Goal: Transaction & Acquisition: Purchase product/service

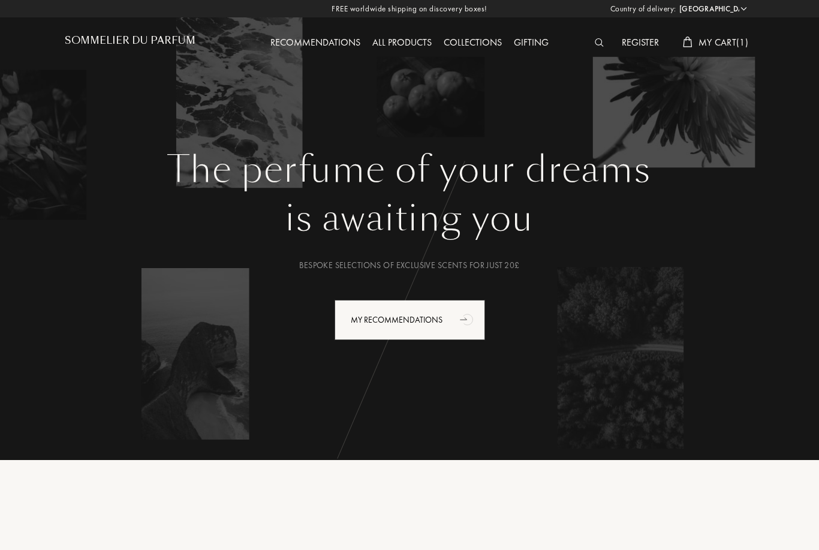
click at [734, 43] on span "My Cart ( 1 )" at bounding box center [723, 42] width 50 height 13
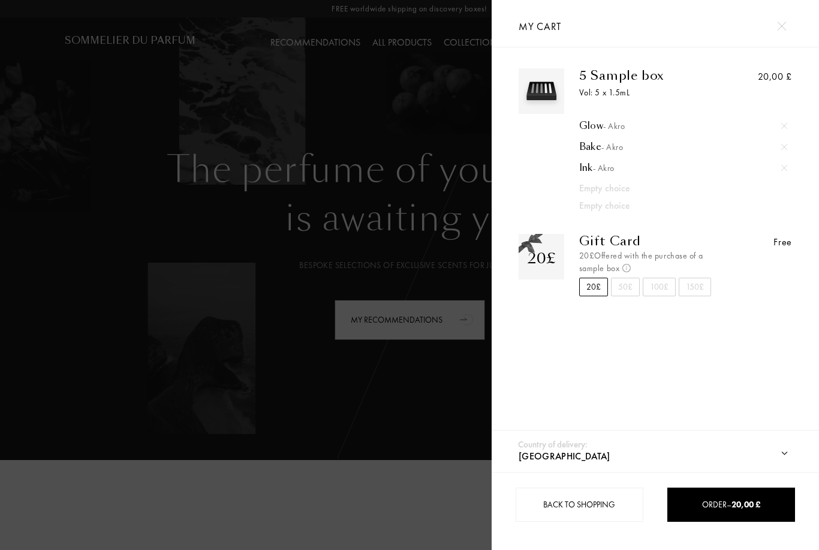
click at [292, 415] on div at bounding box center [246, 275] width 492 height 550
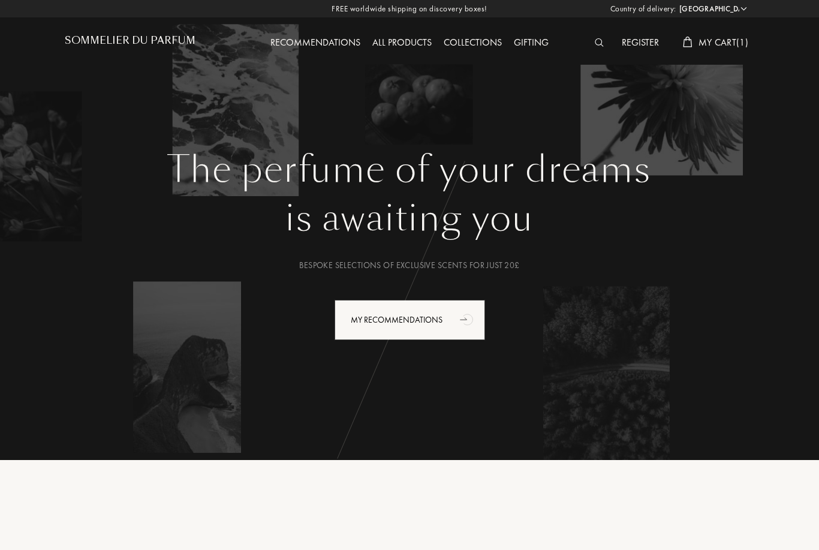
click at [739, 10] on select "Afghanistan Albania Algeria Andorra Angola Anguilla Antartica Antigua and Barbu…" at bounding box center [712, 9] width 72 height 12
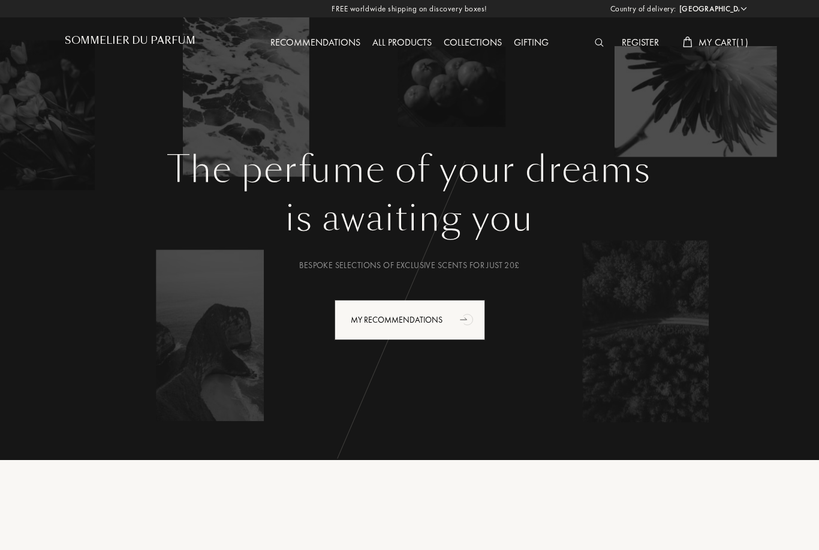
select select "SE"
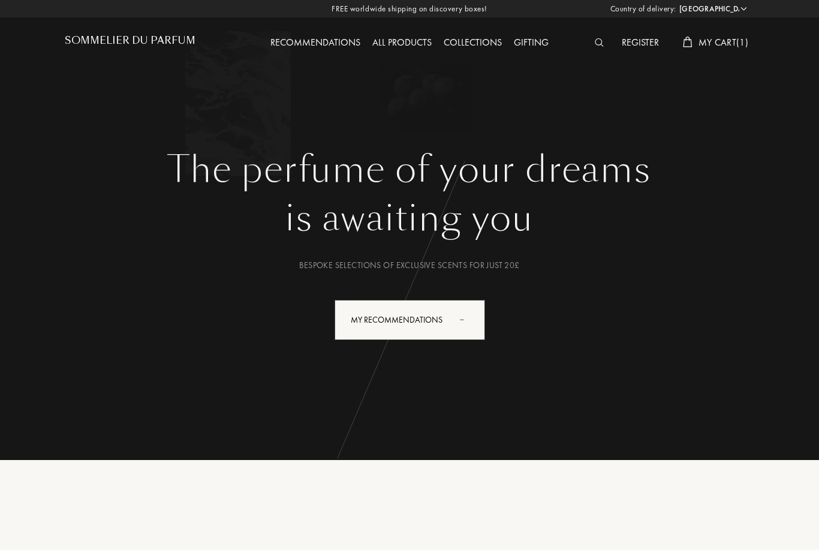
select select "SE"
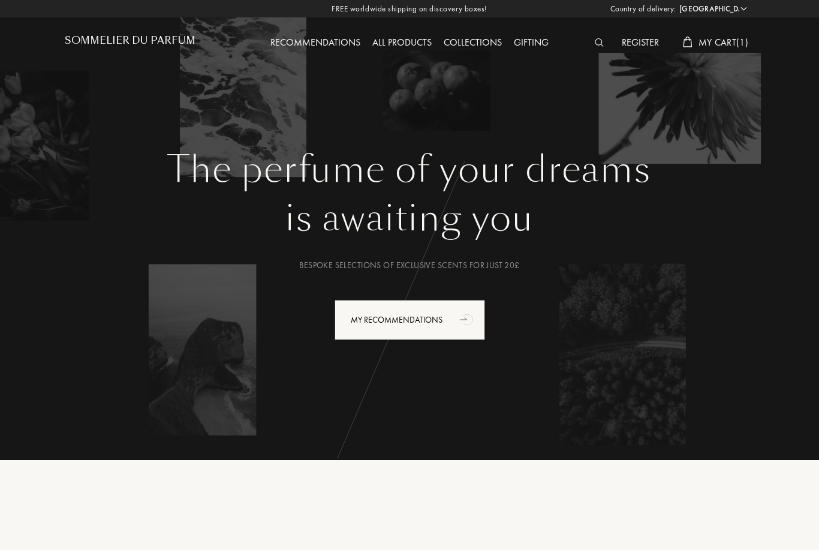
click at [738, 38] on span "My Cart ( 1 )" at bounding box center [723, 42] width 50 height 13
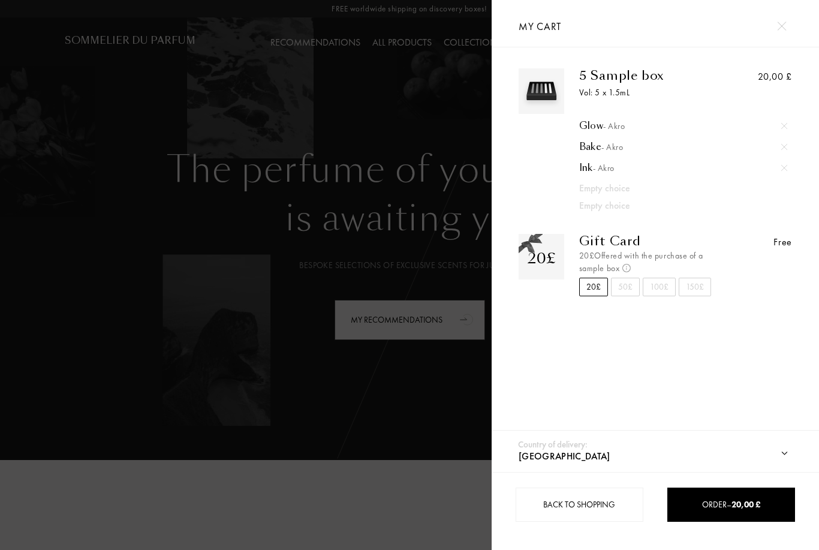
click at [784, 171] on img at bounding box center [784, 168] width 6 height 6
click at [280, 443] on div at bounding box center [246, 275] width 492 height 550
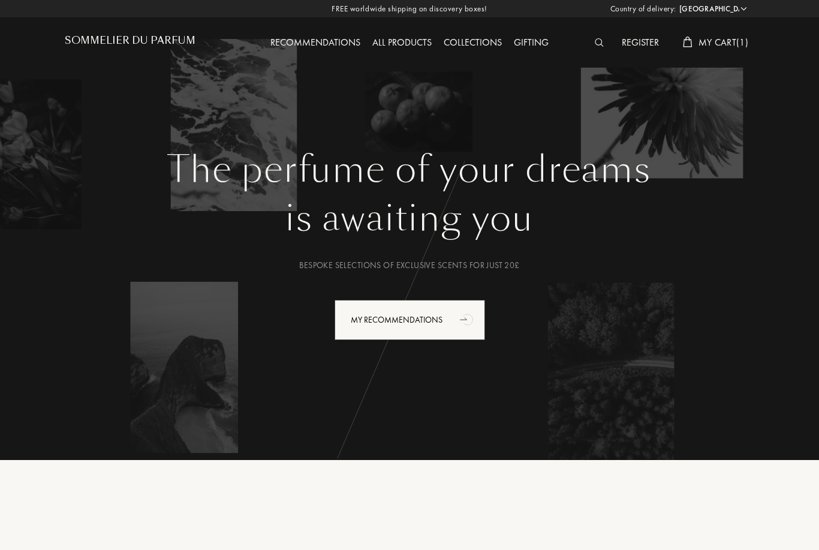
click at [589, 41] on div at bounding box center [602, 43] width 27 height 16
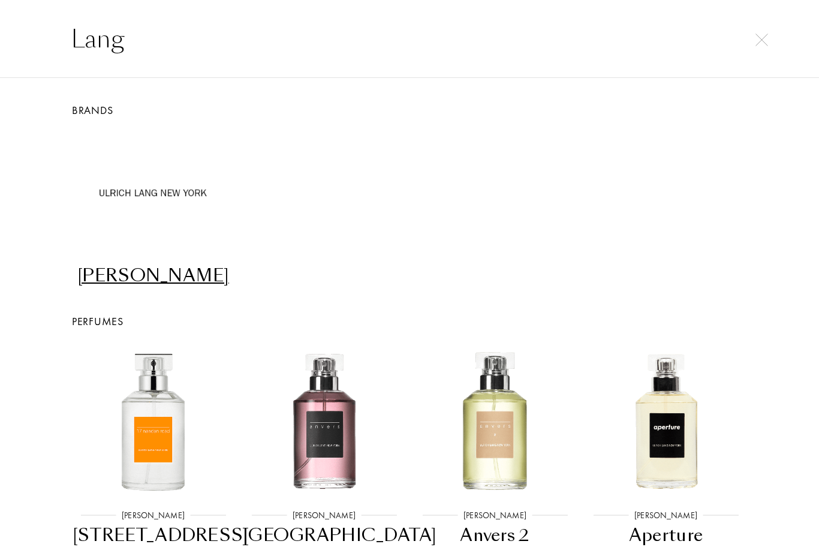
type input "Lang"
click at [130, 194] on img at bounding box center [153, 192] width 113 height 113
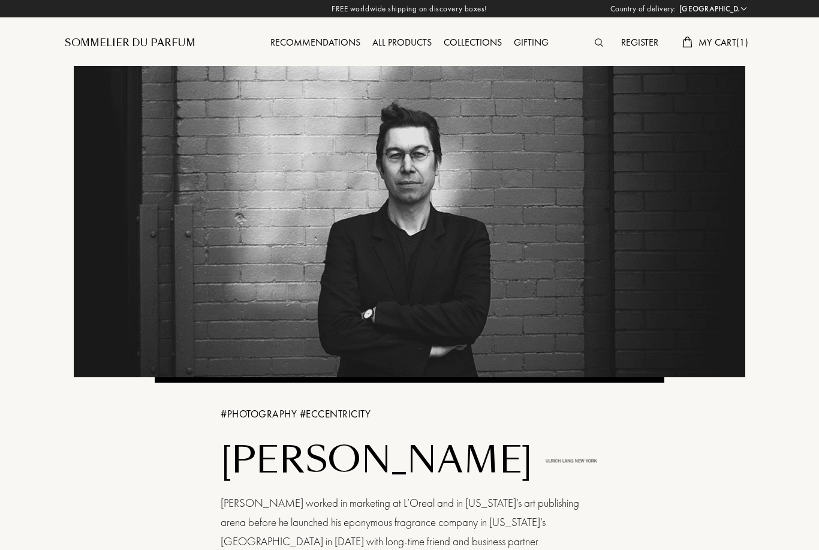
select select "SE"
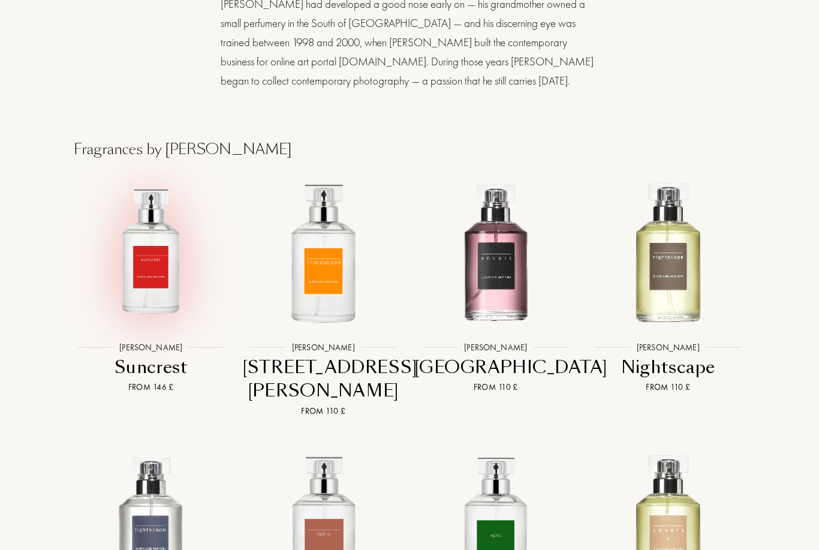
scroll to position [626, 0]
click at [134, 268] on img at bounding box center [150, 250] width 155 height 155
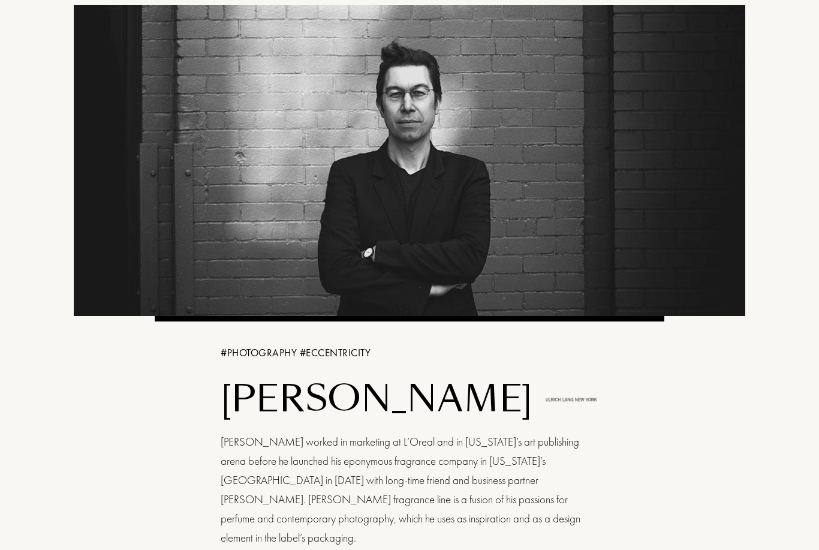
scroll to position [0, 0]
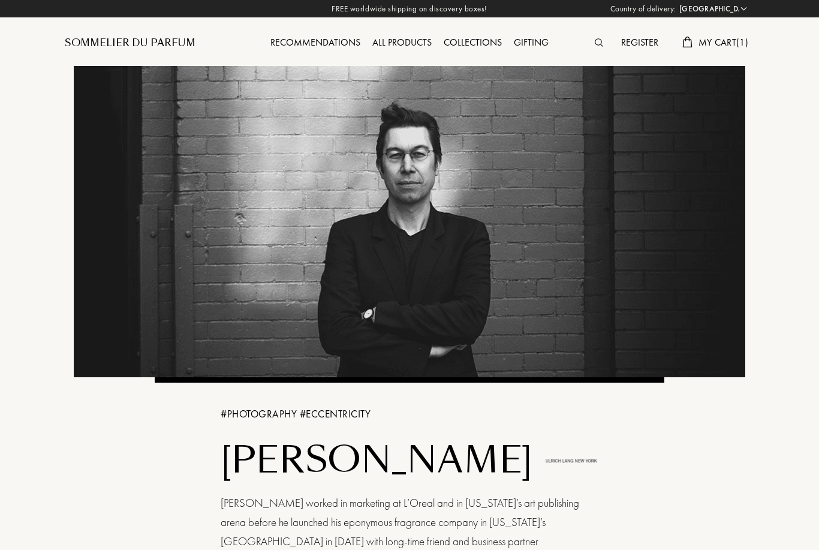
click at [384, 50] on div "All products" at bounding box center [401, 43] width 71 height 16
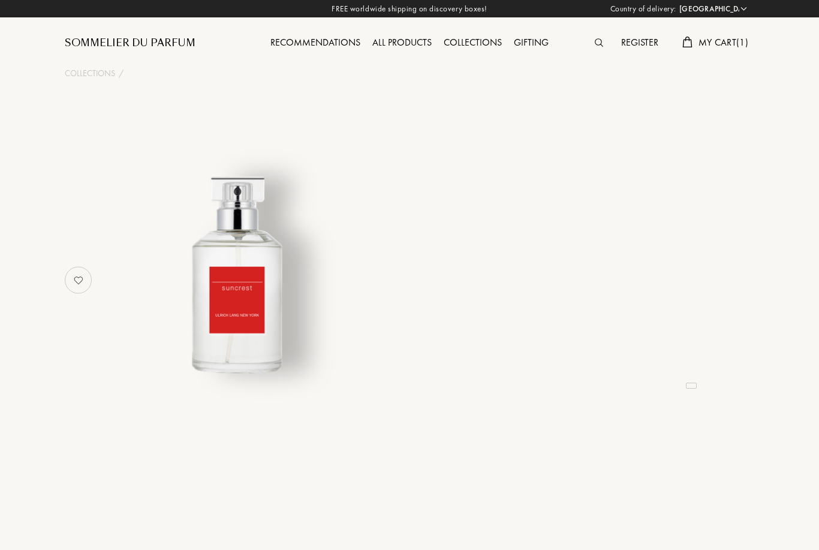
select select "SE"
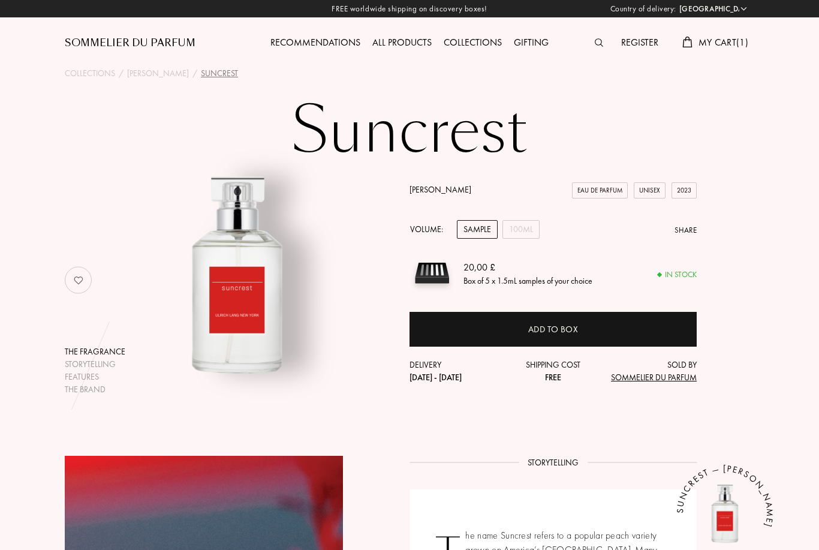
click at [474, 323] on div "Add to box" at bounding box center [552, 329] width 287 height 35
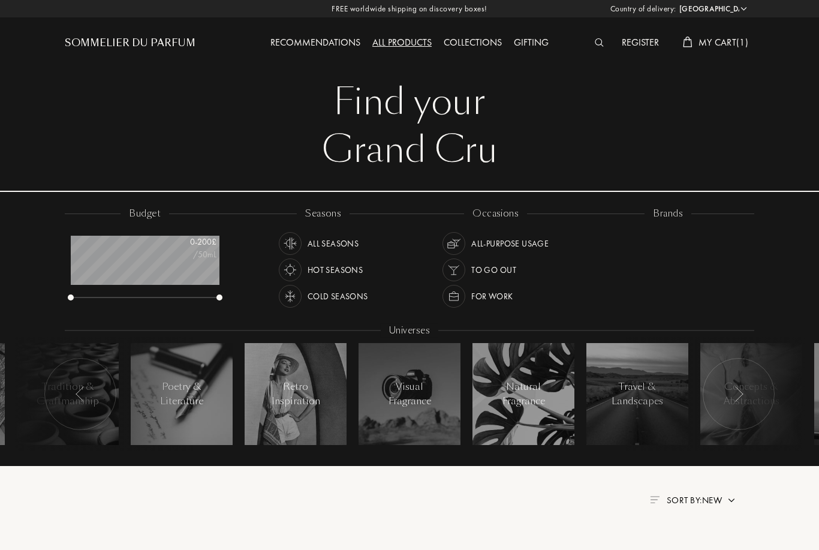
select select "SE"
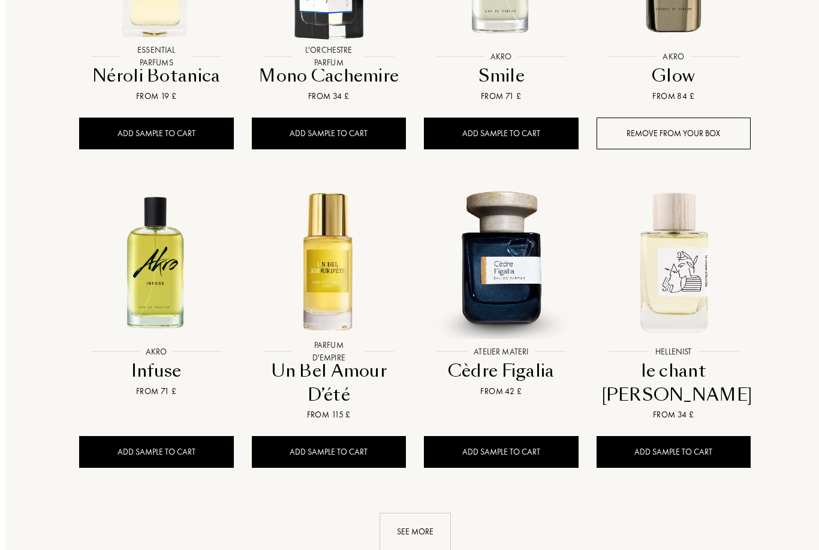
scroll to position [1008, 0]
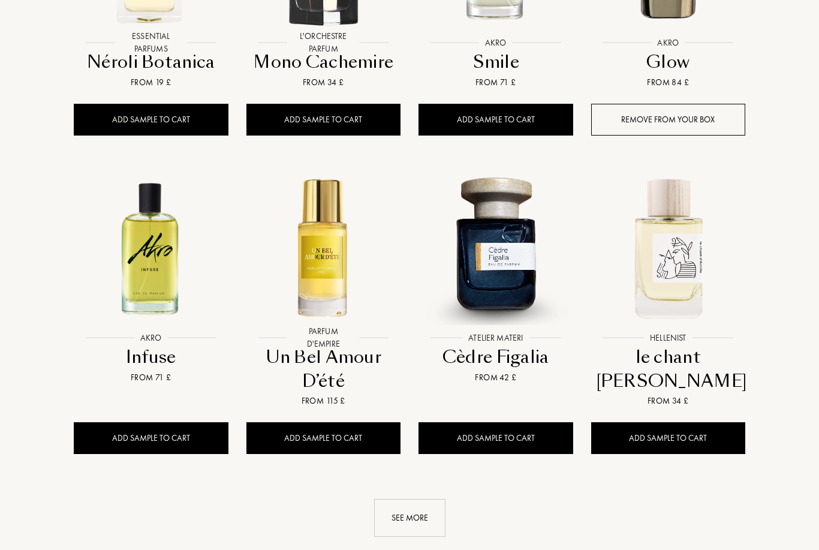
click at [418, 499] on div "See more" at bounding box center [409, 518] width 71 height 38
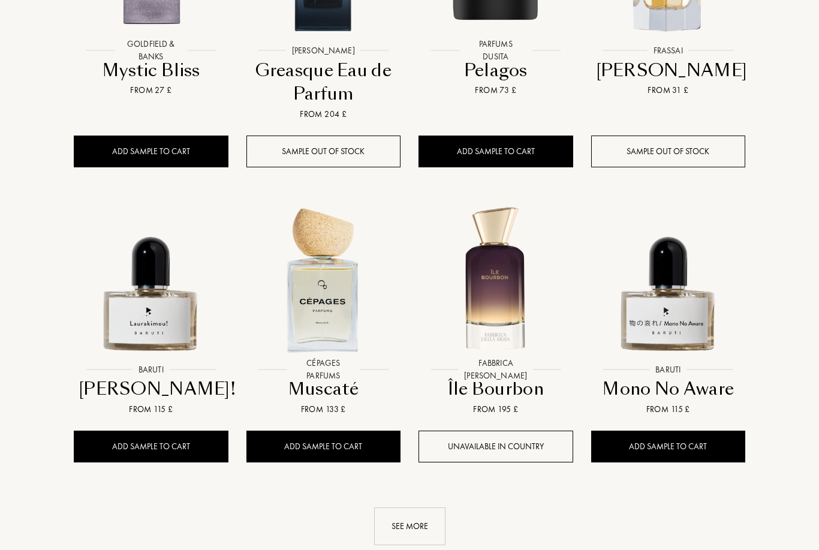
scroll to position [1944, 0]
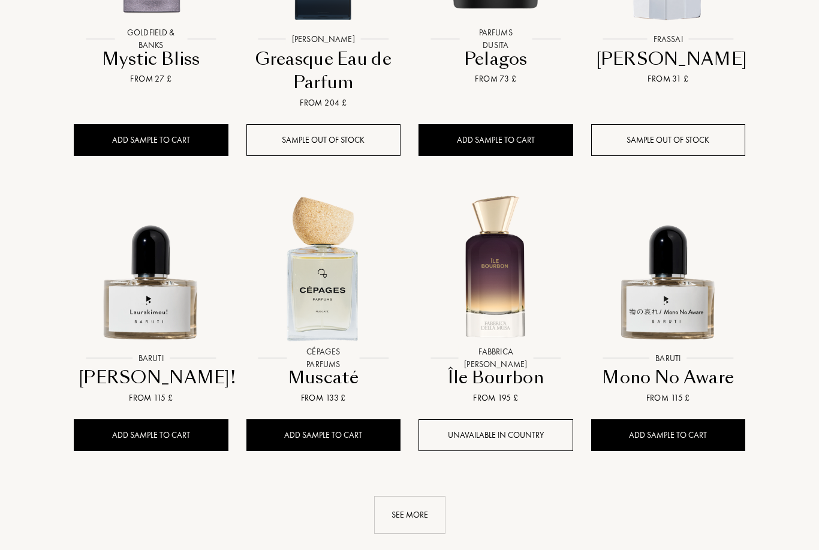
click at [407, 496] on div "See more" at bounding box center [409, 515] width 71 height 38
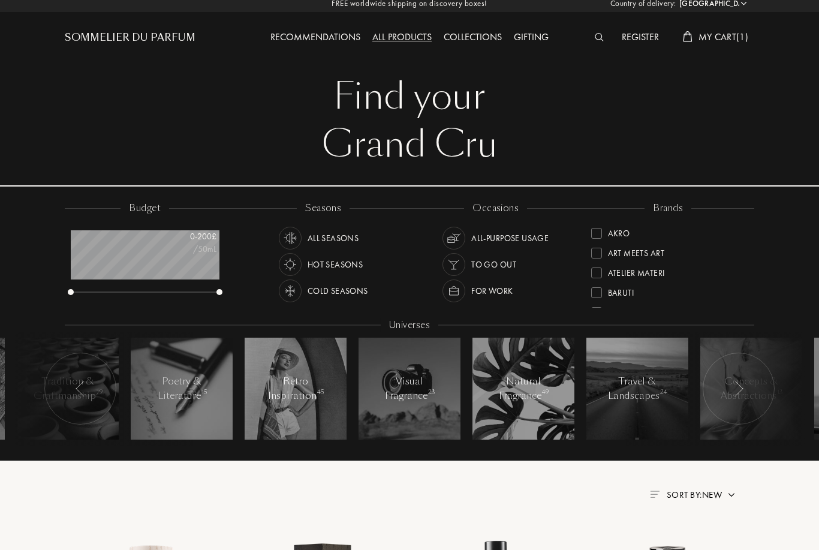
scroll to position [0, 0]
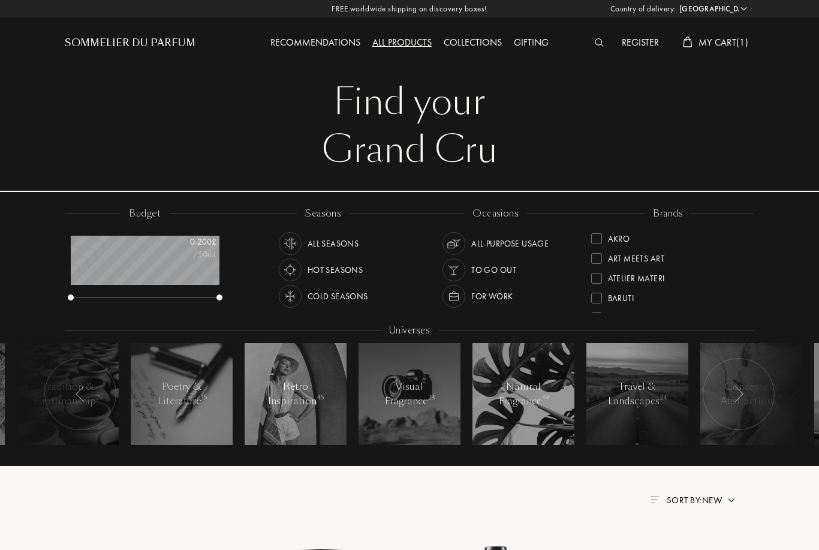
click at [598, 245] on div "Art Meets Art" at bounding box center [668, 255] width 155 height 20
click at [683, 279] on div "Goldfield & Banks" at bounding box center [646, 280] width 77 height 16
click at [646, 275] on div "Akro" at bounding box center [668, 274] width 155 height 20
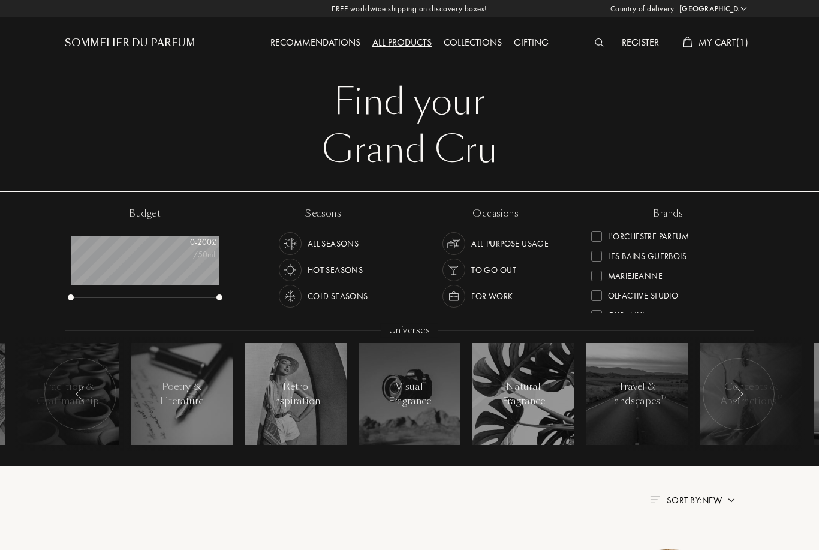
scroll to position [285, 0]
click at [666, 272] on div "MarieJeanne" at bounding box center [668, 266] width 155 height 20
click at [656, 291] on div "[PERSON_NAME]" at bounding box center [668, 285] width 155 height 20
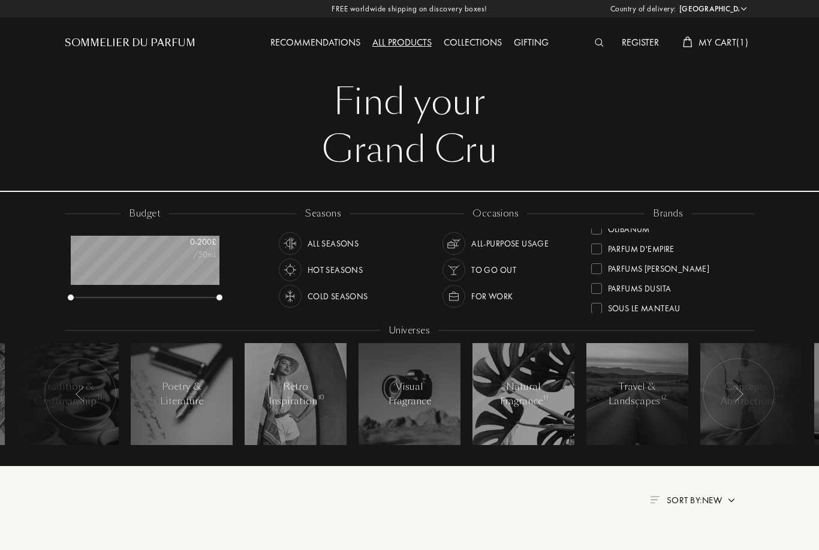
scroll to position [144, 0]
click at [670, 297] on div "Ulrich Lang" at bounding box center [668, 294] width 155 height 20
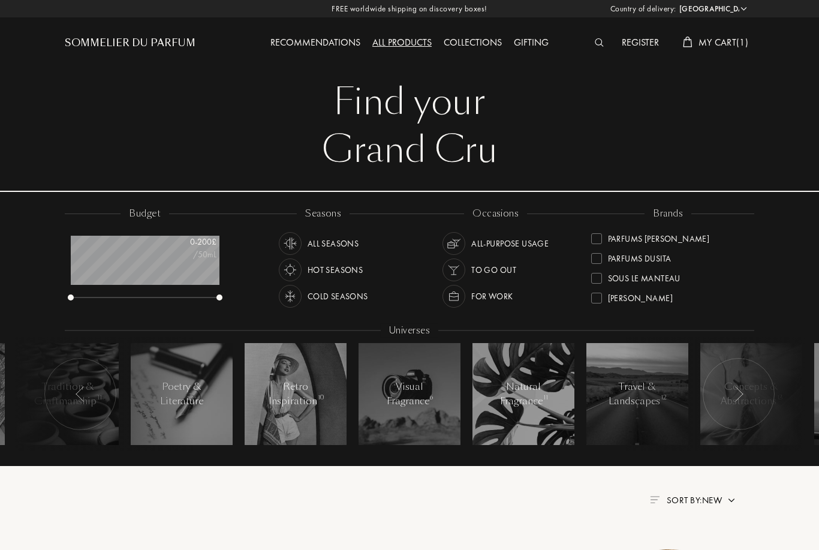
click at [673, 300] on div "[PERSON_NAME]" at bounding box center [640, 296] width 65 height 16
click at [695, 293] on div "Les Bains Guerbois" at bounding box center [668, 289] width 155 height 20
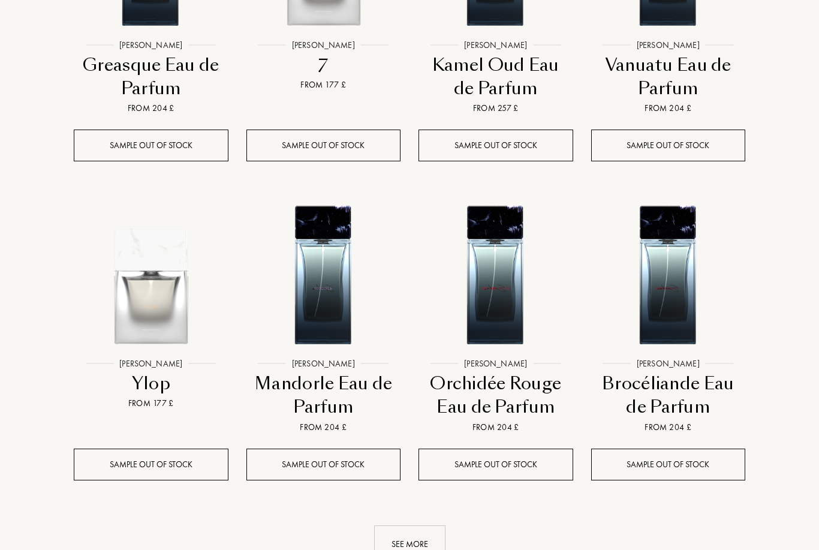
scroll to position [998, 0]
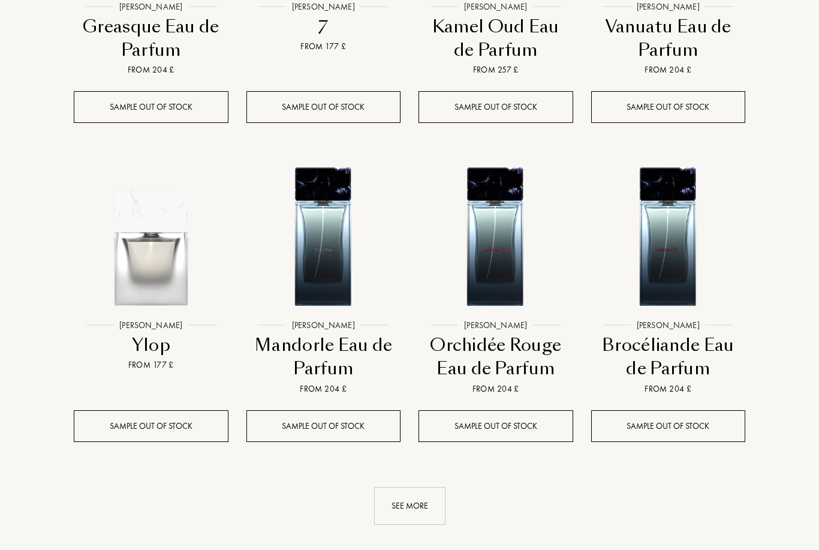
click at [403, 495] on div "See more" at bounding box center [409, 506] width 71 height 38
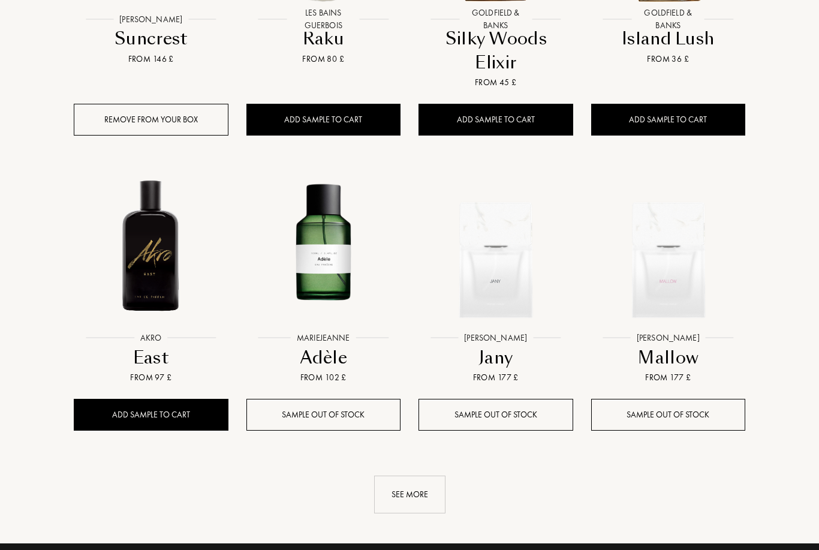
scroll to position [1945, 0]
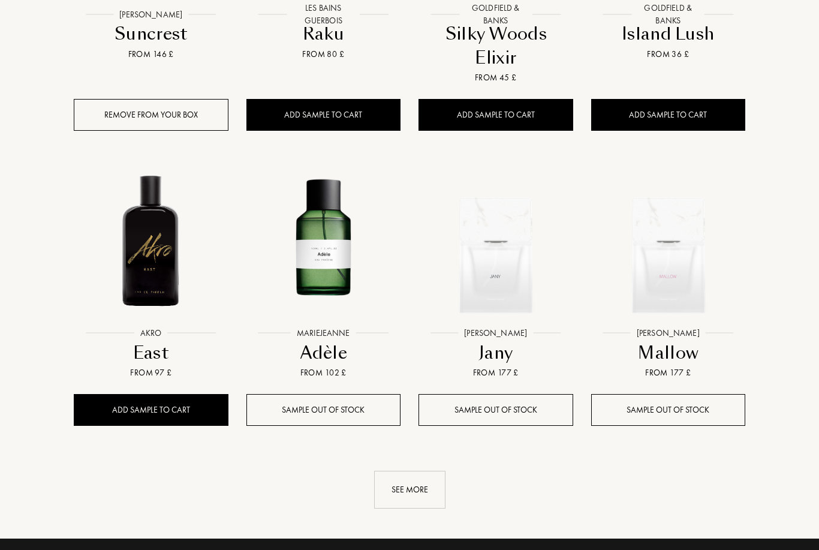
click at [406, 486] on div "See more" at bounding box center [409, 490] width 71 height 38
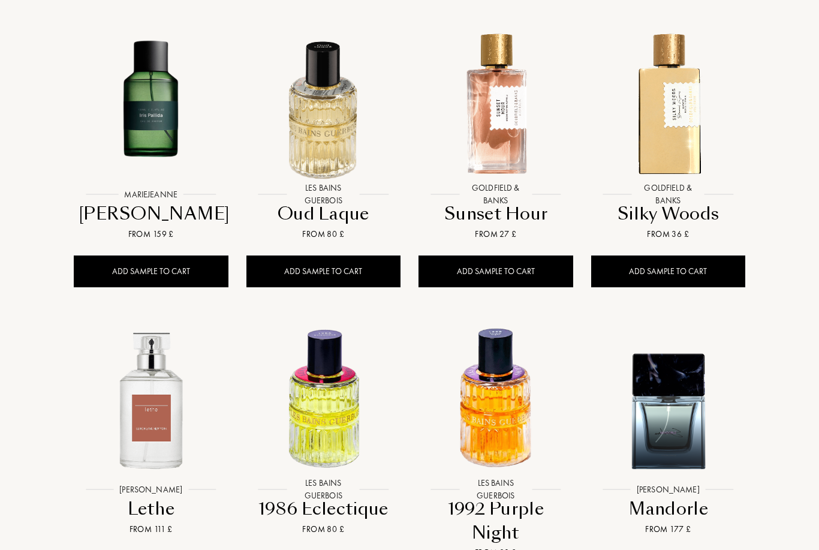
scroll to position [2676, 0]
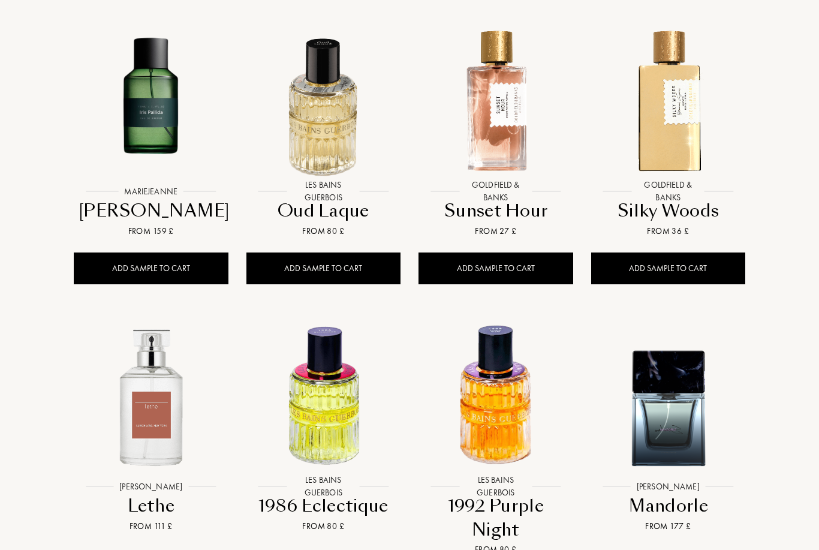
click at [129, 263] on div "Add sample to cart" at bounding box center [151, 269] width 155 height 32
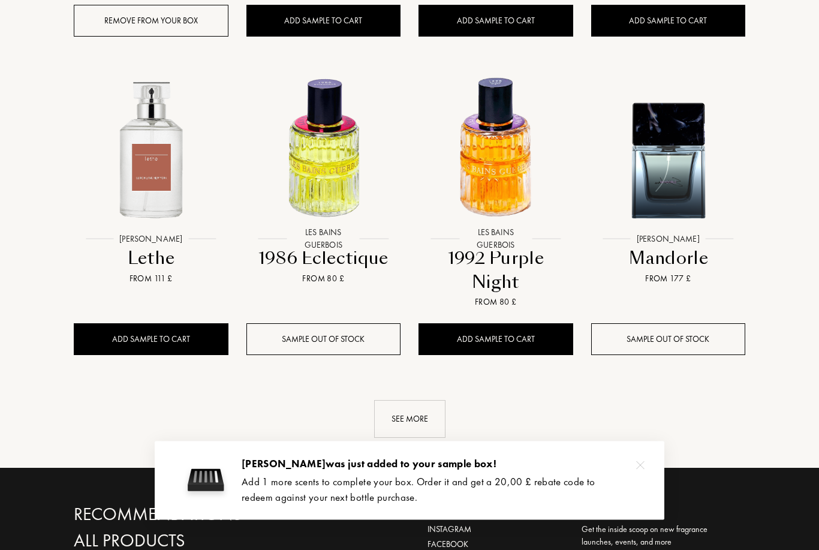
scroll to position [2925, 0]
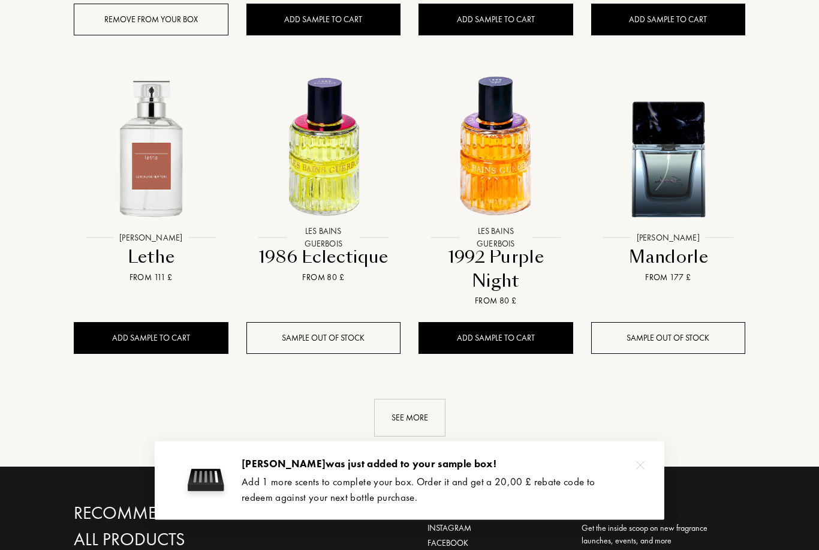
click at [387, 419] on div "See more" at bounding box center [409, 418] width 71 height 38
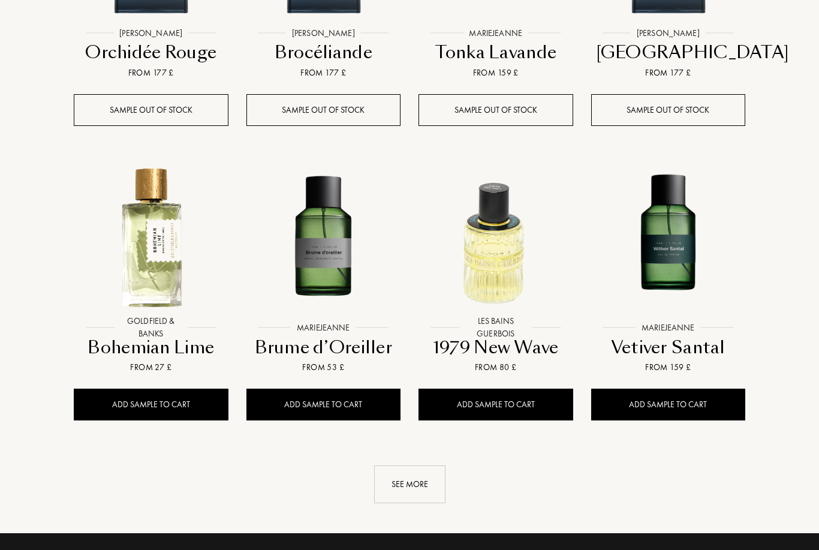
scroll to position [3758, 0]
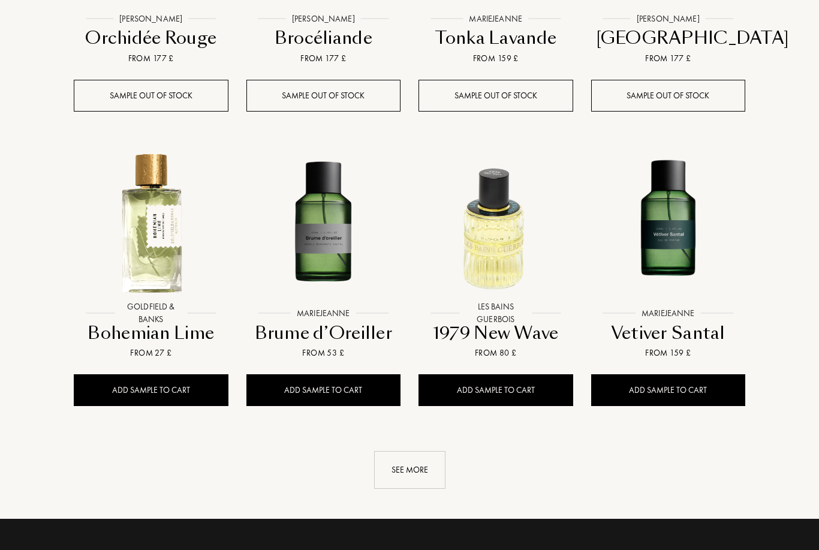
click at [401, 465] on div "See more" at bounding box center [409, 470] width 71 height 38
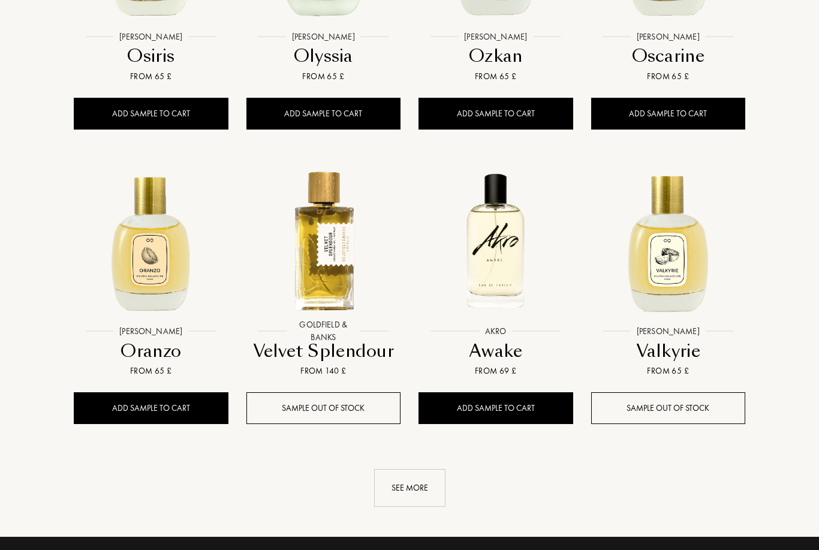
click at [398, 469] on div "See more" at bounding box center [409, 488] width 71 height 38
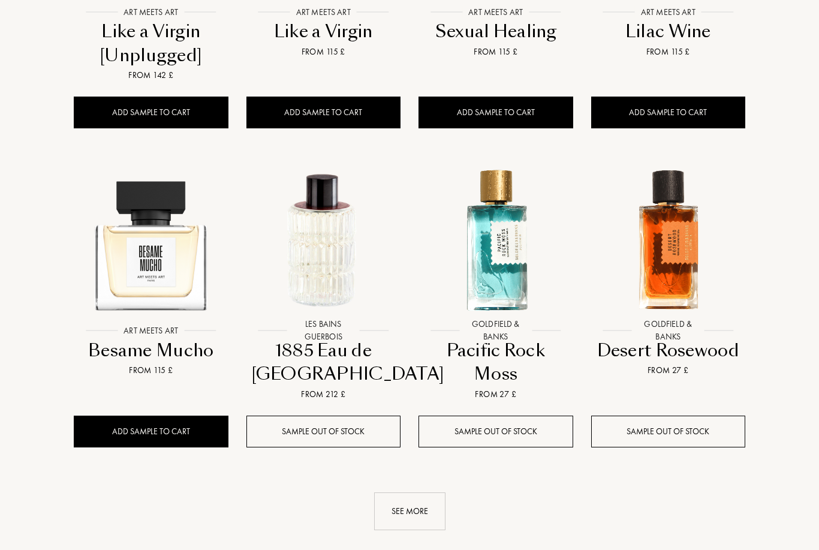
scroll to position [6522, 0]
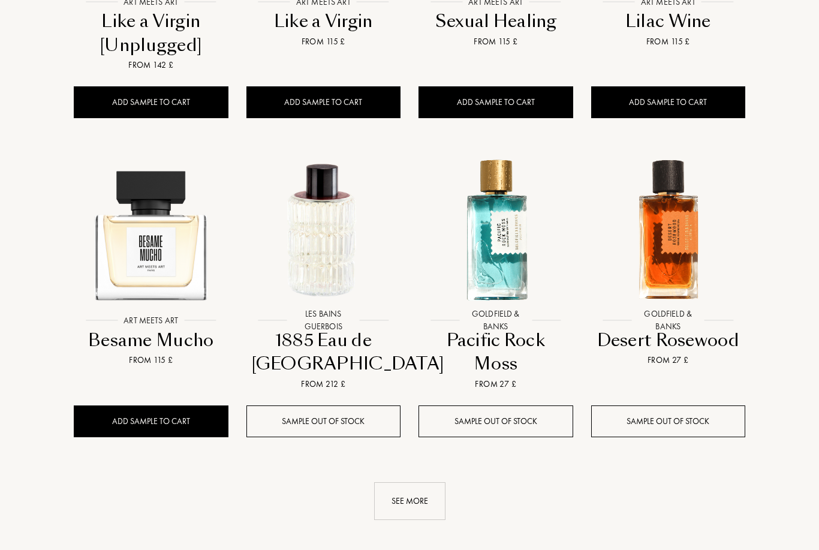
click at [380, 483] on div "See more" at bounding box center [409, 502] width 71 height 38
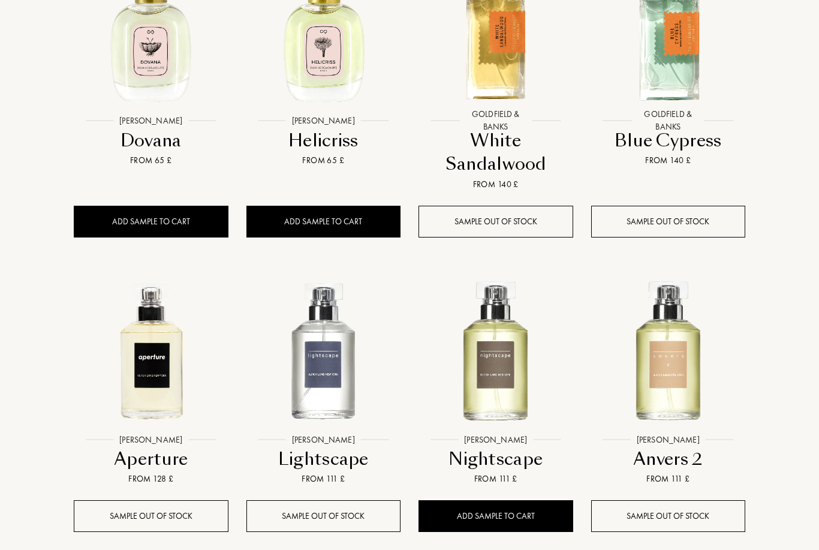
scroll to position [7426, 0]
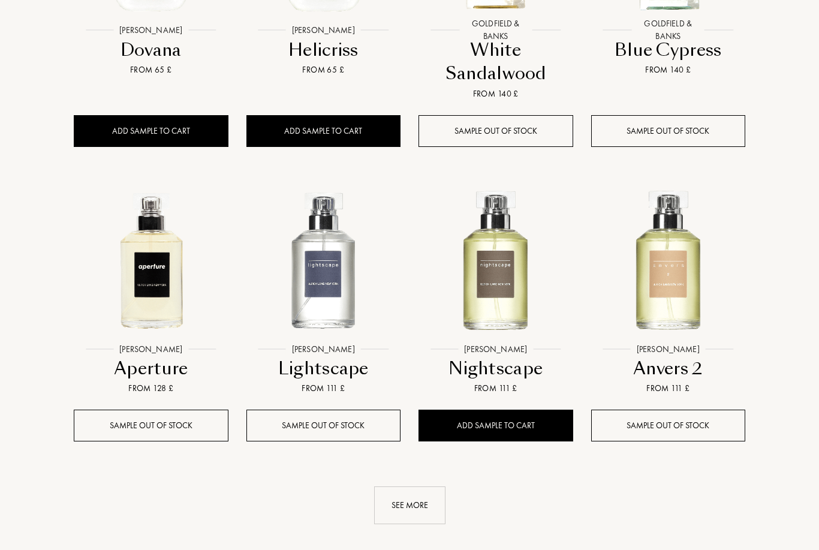
click at [400, 486] on div "See more" at bounding box center [409, 505] width 71 height 38
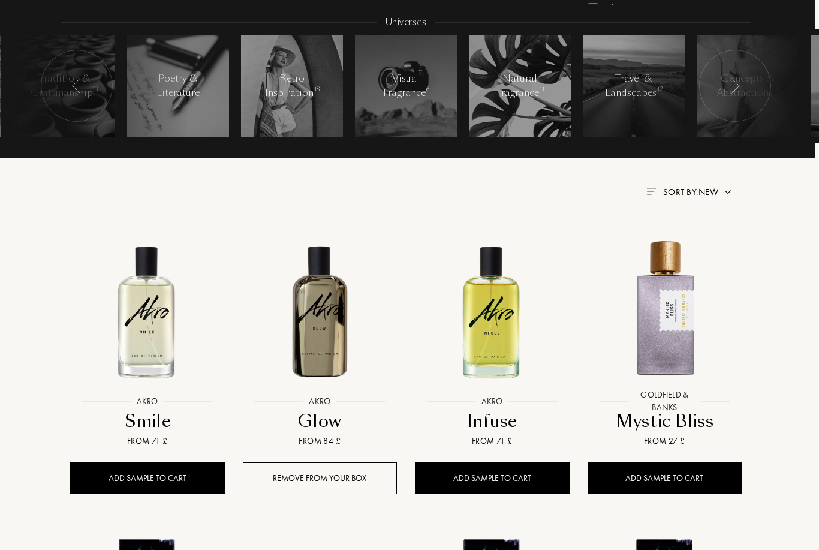
scroll to position [308, 4]
click at [669, 354] on img at bounding box center [664, 310] width 155 height 155
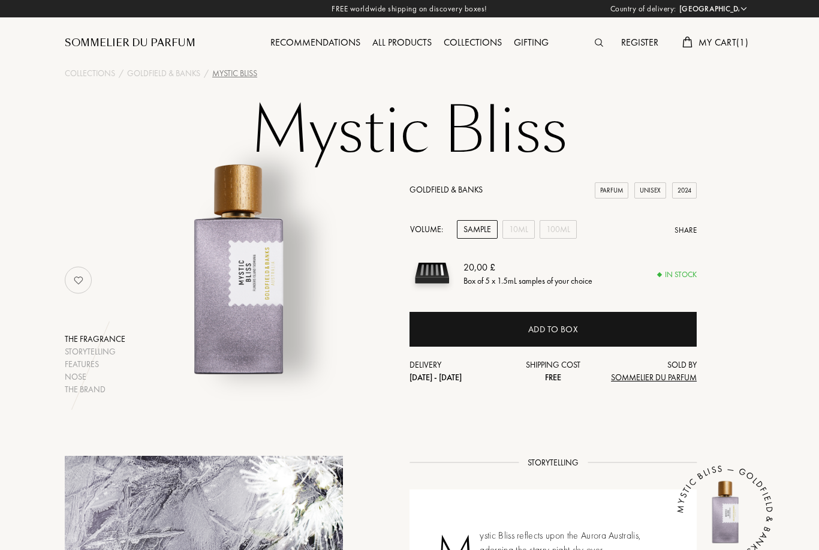
select select "SE"
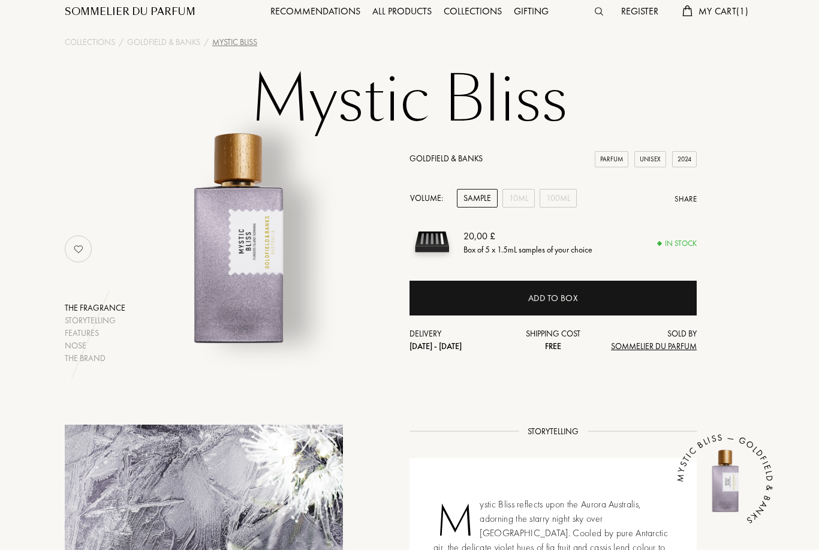
scroll to position [31, 0]
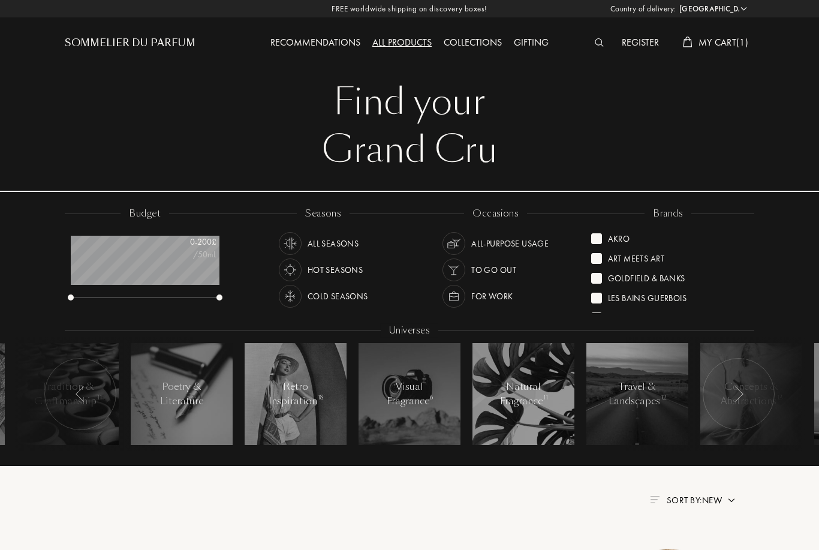
select select "SE"
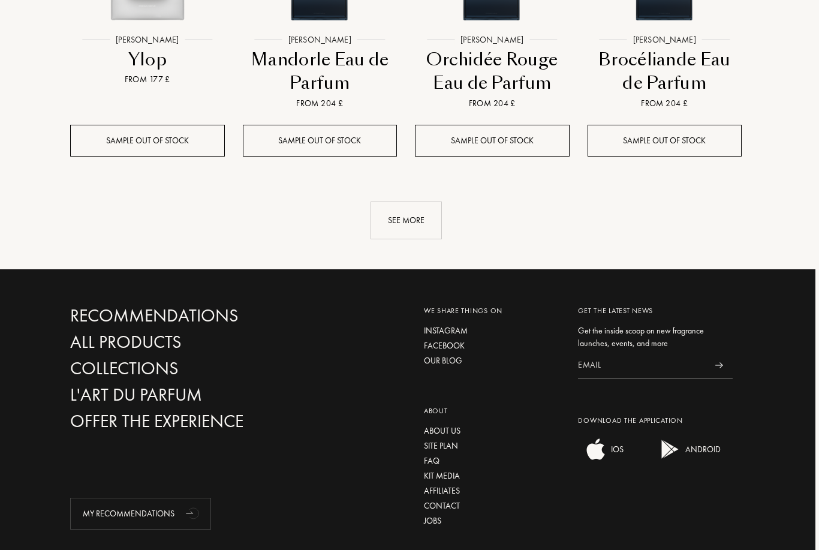
scroll to position [1287, 4]
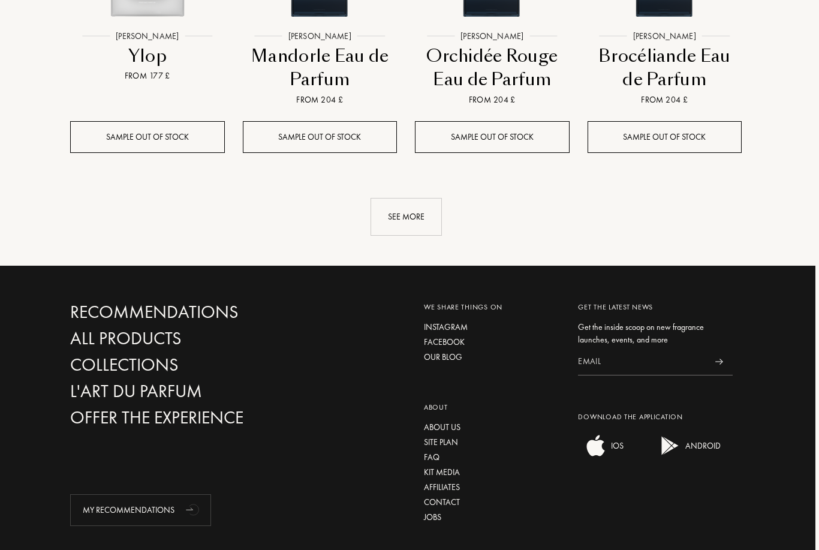
click at [430, 213] on div "See more" at bounding box center [406, 217] width 71 height 38
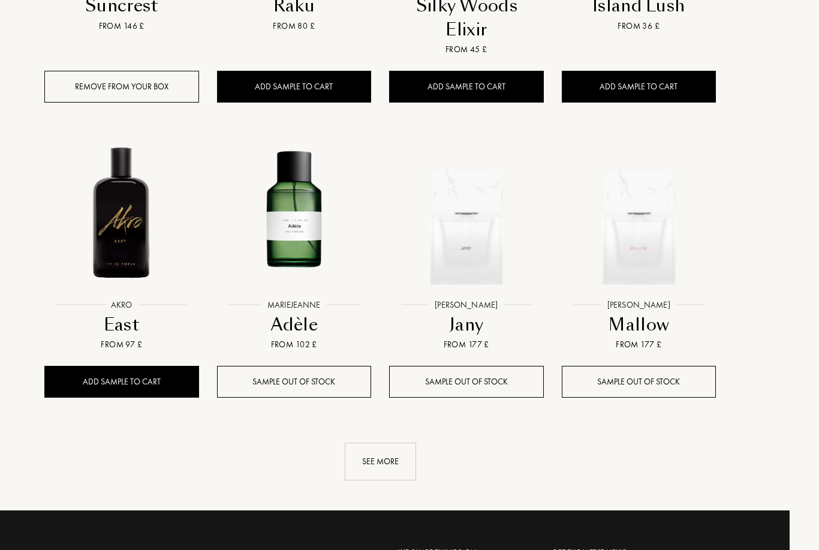
scroll to position [1982, 28]
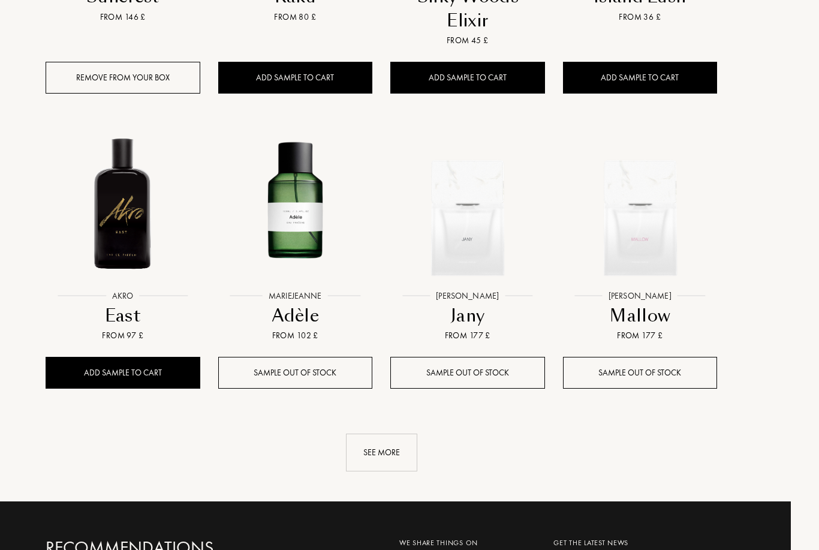
click at [391, 463] on div "See more" at bounding box center [382, 453] width 71 height 38
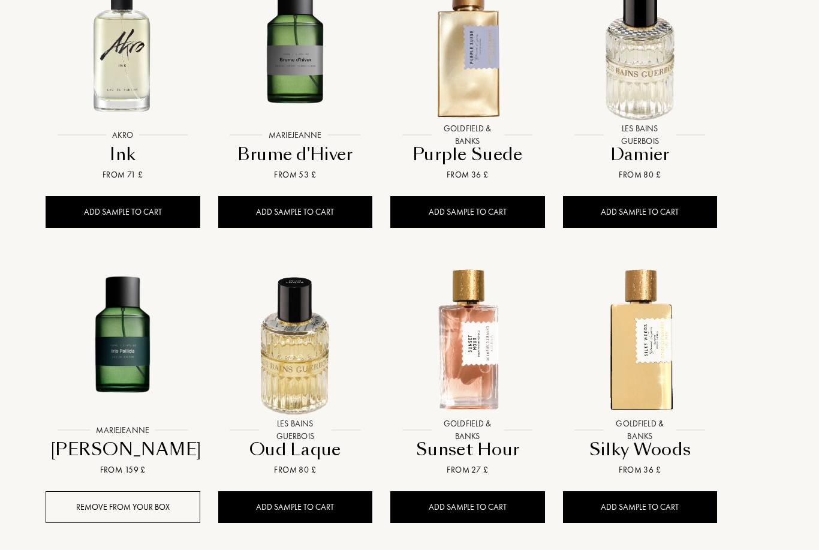
scroll to position [2440, 28]
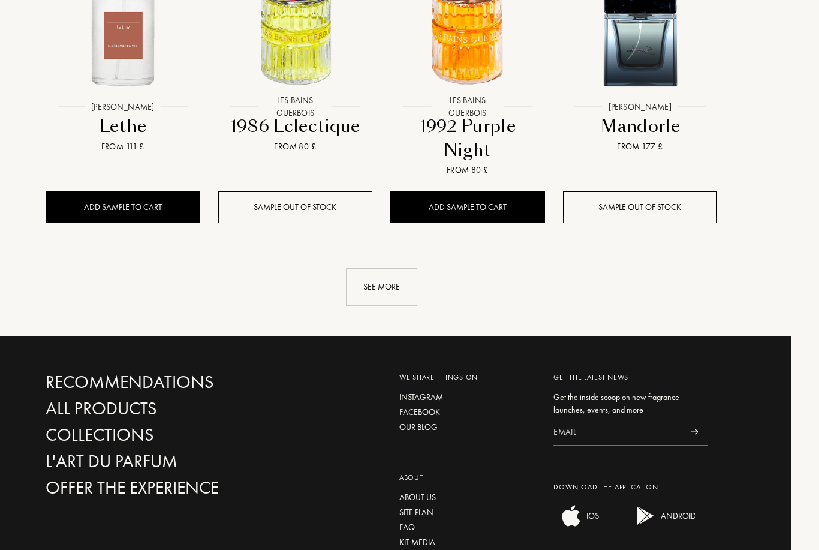
click at [408, 278] on div "See more" at bounding box center [382, 287] width 71 height 38
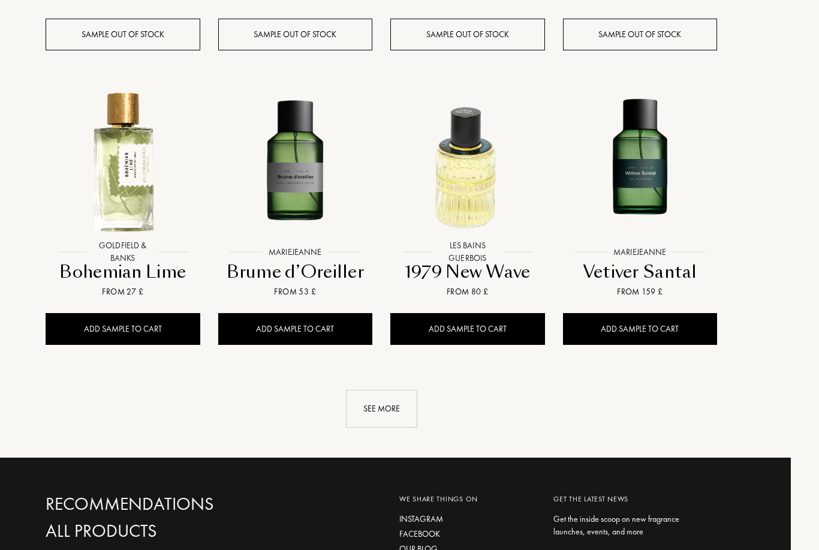
scroll to position [3833, 28]
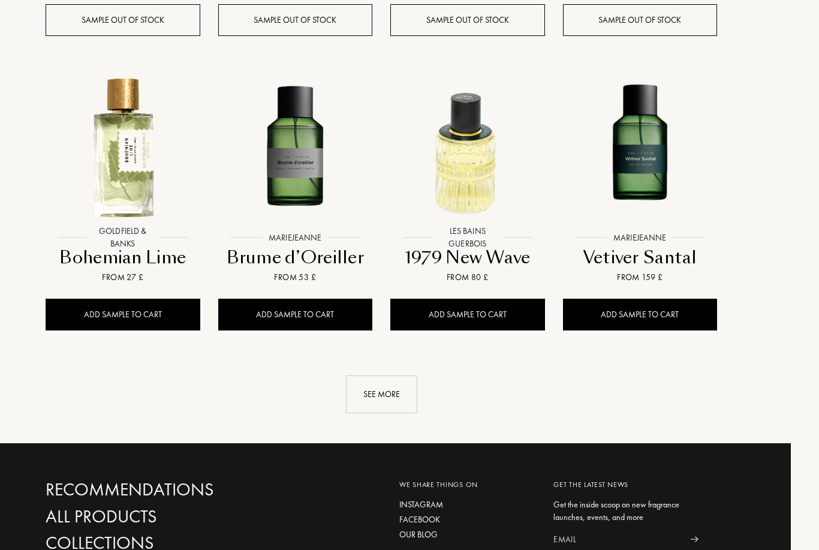
click at [381, 394] on div "See more" at bounding box center [382, 394] width 71 height 38
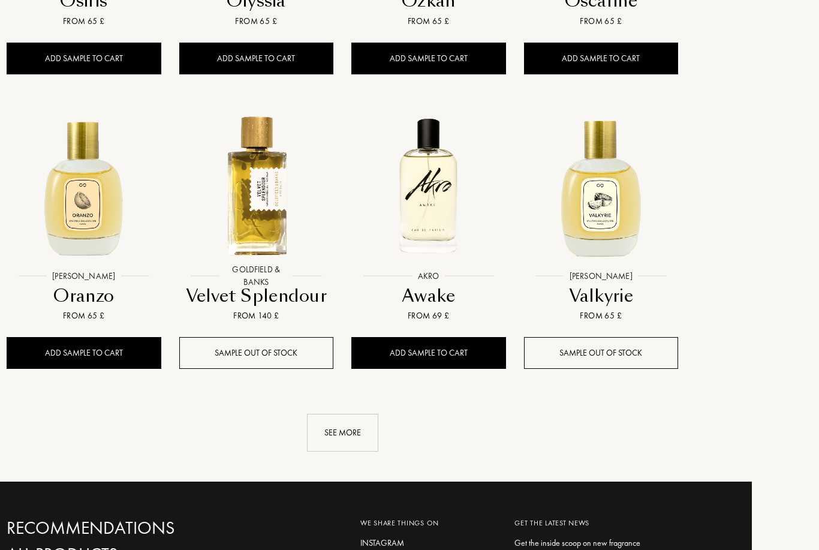
scroll to position [4741, 67]
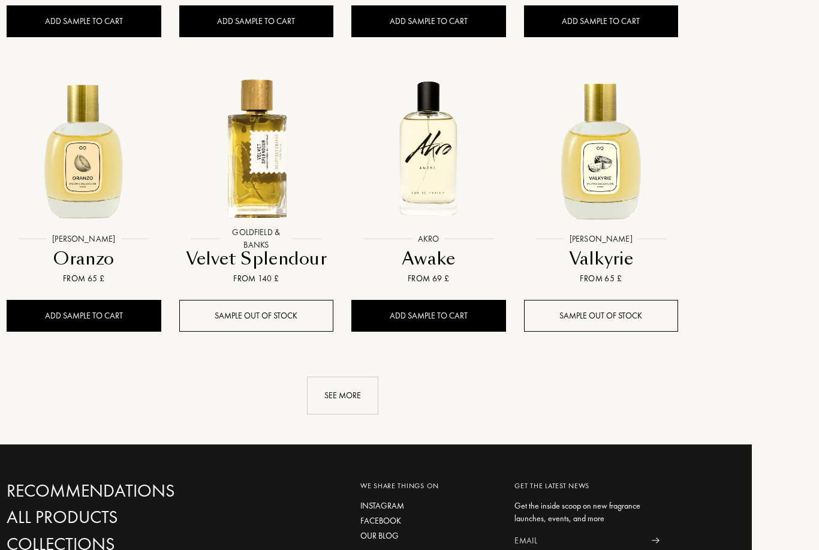
click at [348, 377] on div "See more" at bounding box center [343, 396] width 71 height 38
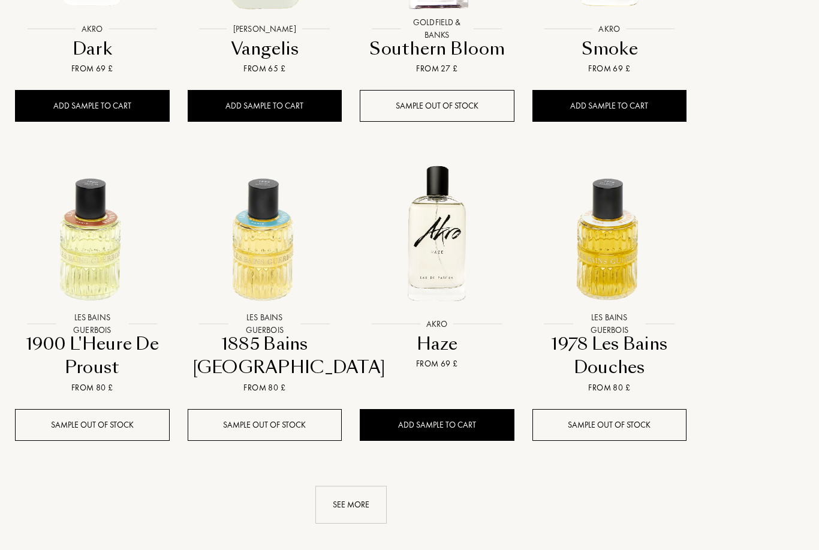
scroll to position [5578, 58]
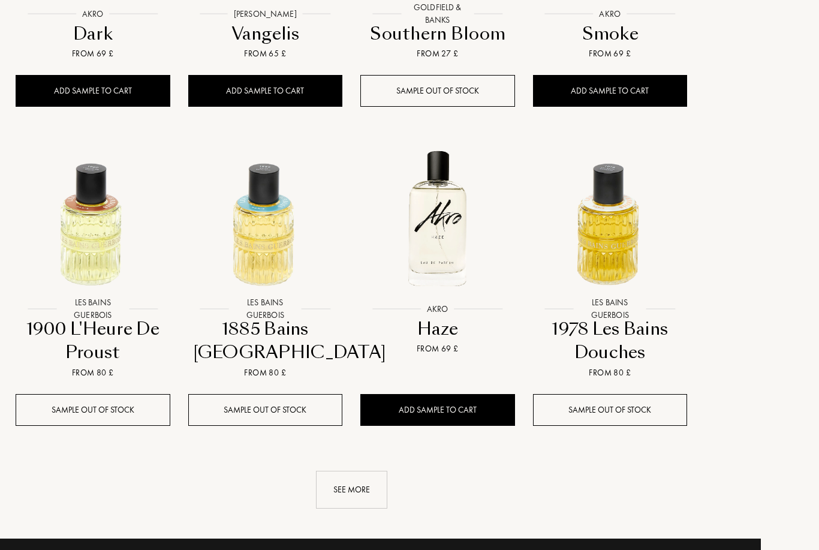
click at [337, 471] on div "See more" at bounding box center [352, 490] width 71 height 38
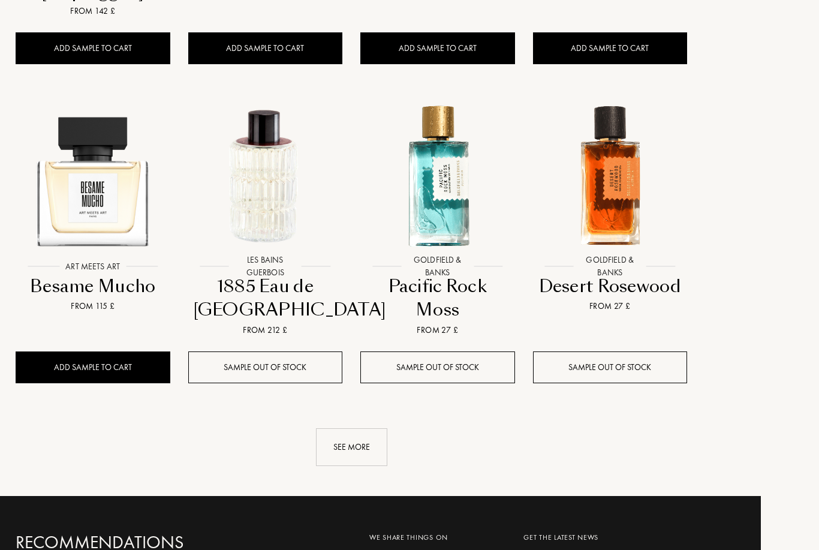
scroll to position [6614, 58]
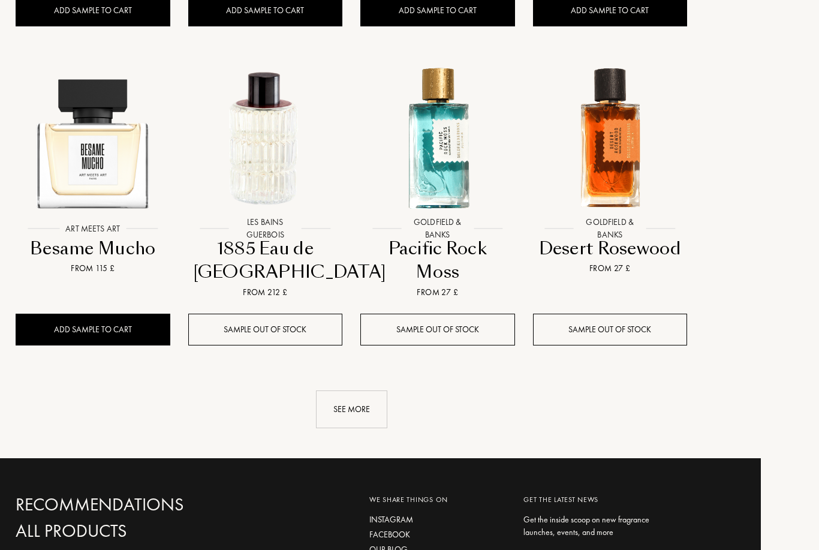
click at [360, 391] on div "See more" at bounding box center [352, 410] width 71 height 38
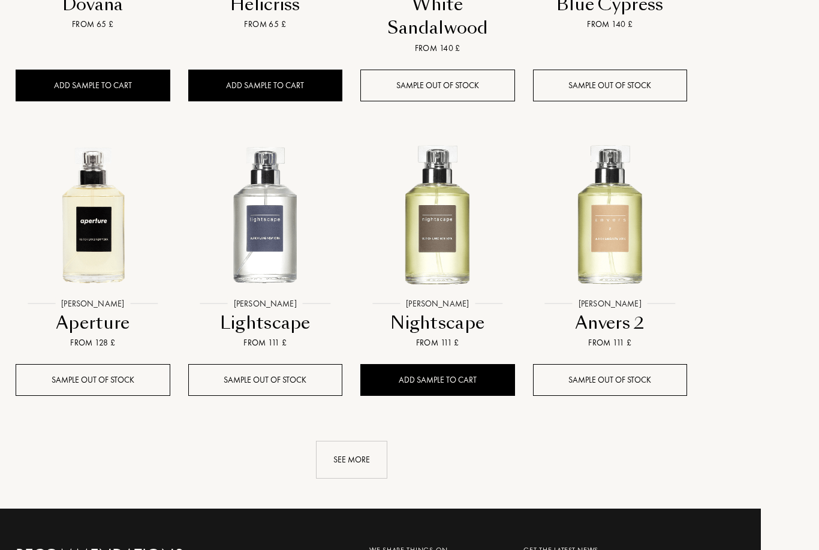
scroll to position [7479, 58]
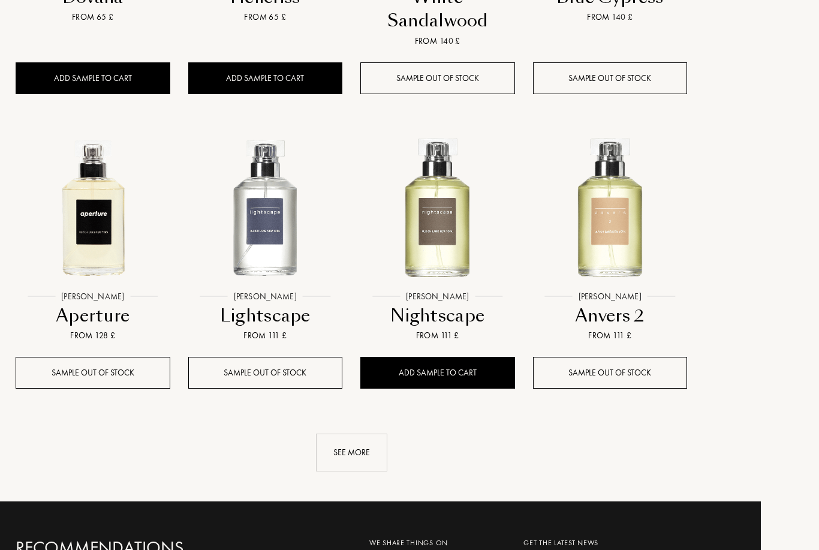
click at [363, 433] on div "See more" at bounding box center [352, 452] width 71 height 38
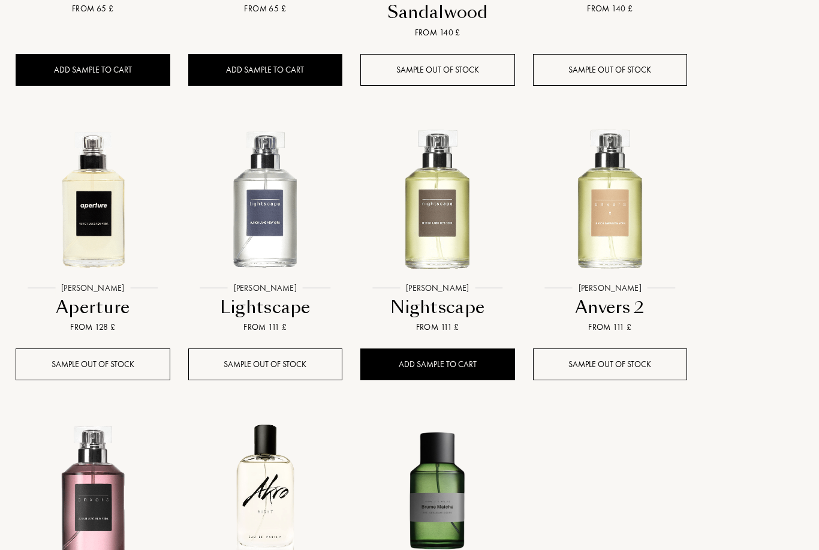
scroll to position [7468, 58]
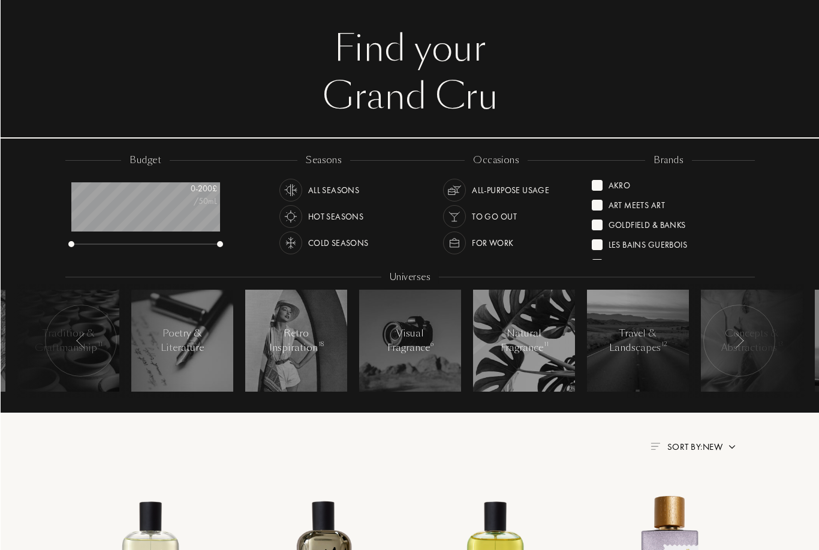
scroll to position [0, 0]
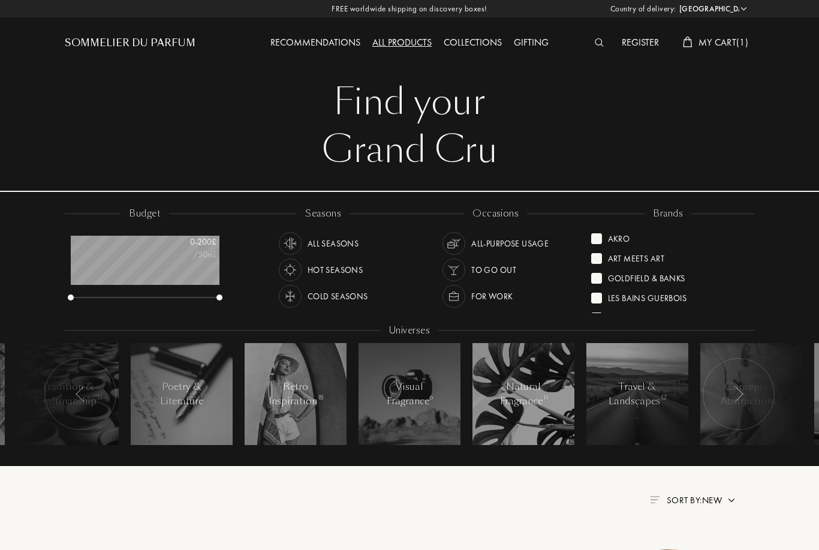
click at [276, 46] on div "Recommendations" at bounding box center [315, 43] width 102 height 16
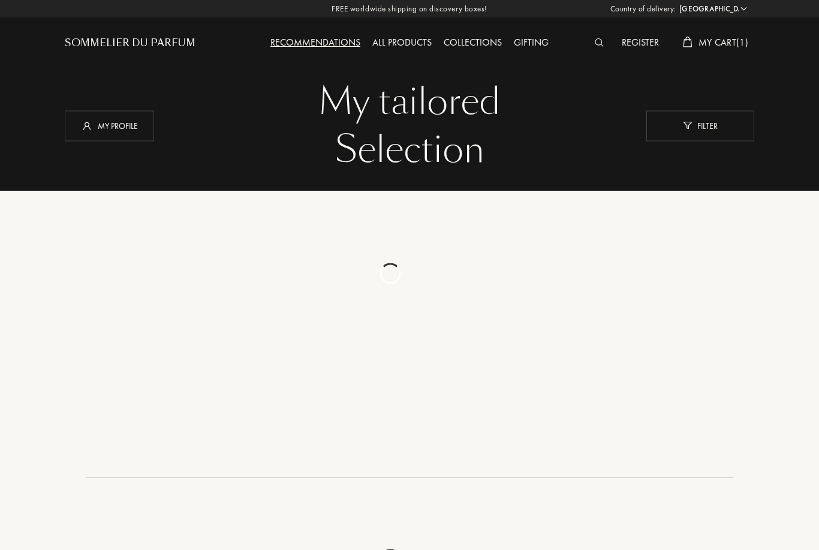
select select "SE"
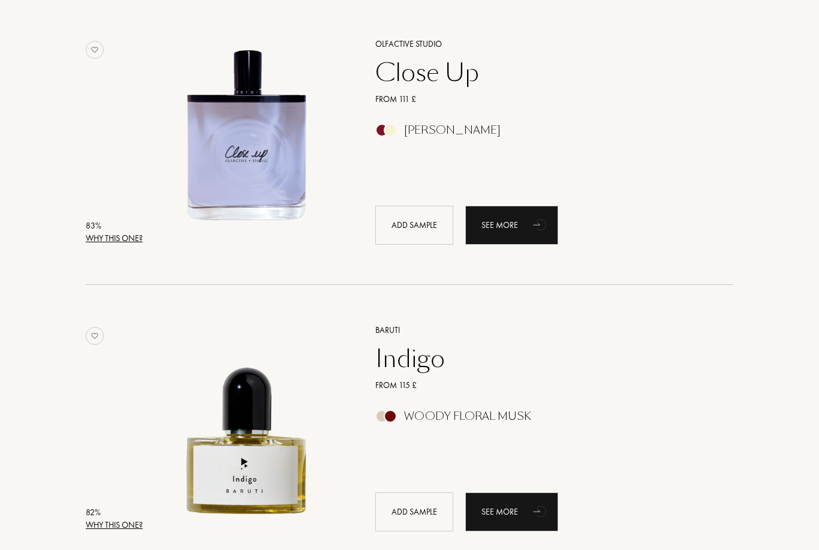
scroll to position [1351, 0]
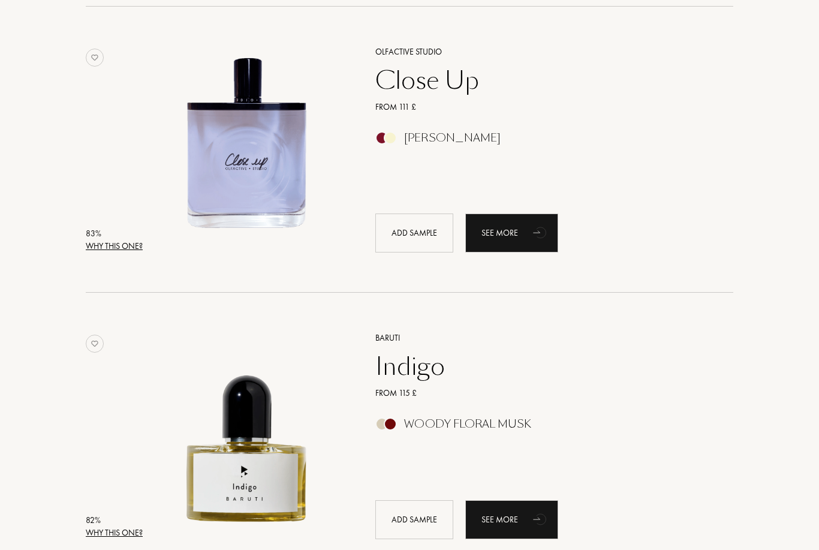
click at [106, 246] on div "Why this one?" at bounding box center [114, 246] width 57 height 13
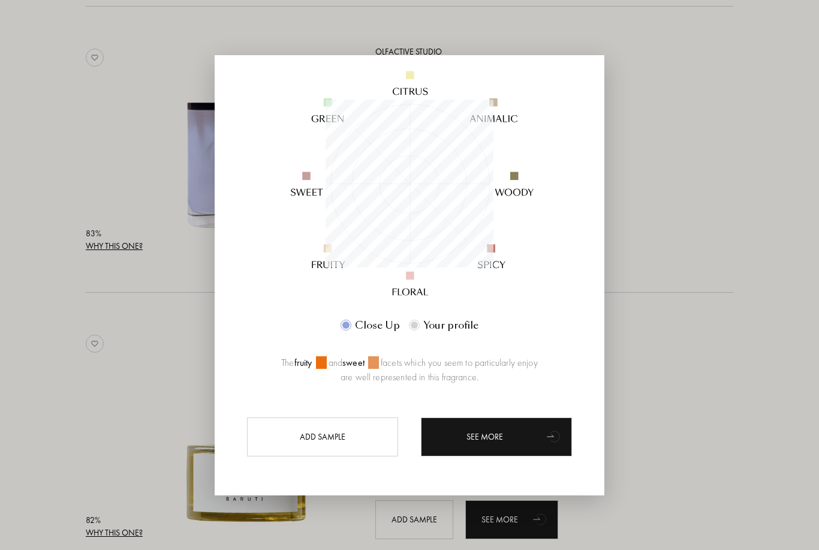
scroll to position [124, 0]
click at [63, 186] on div at bounding box center [409, 275] width 819 height 550
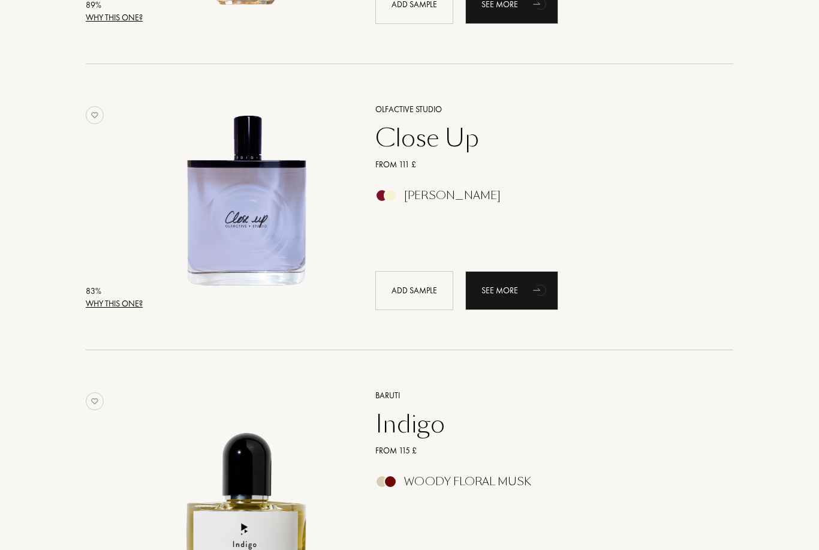
scroll to position [1273, 0]
click at [203, 246] on img at bounding box center [247, 201] width 200 height 200
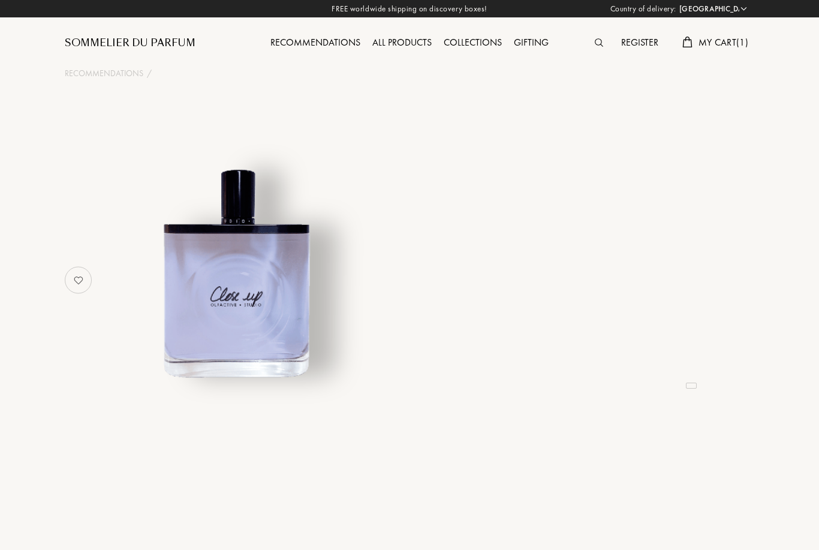
select select "SE"
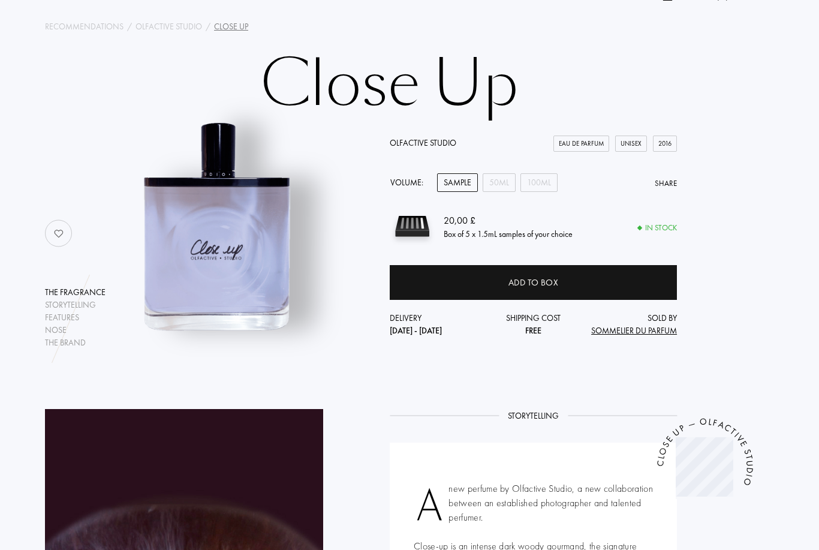
scroll to position [0, 20]
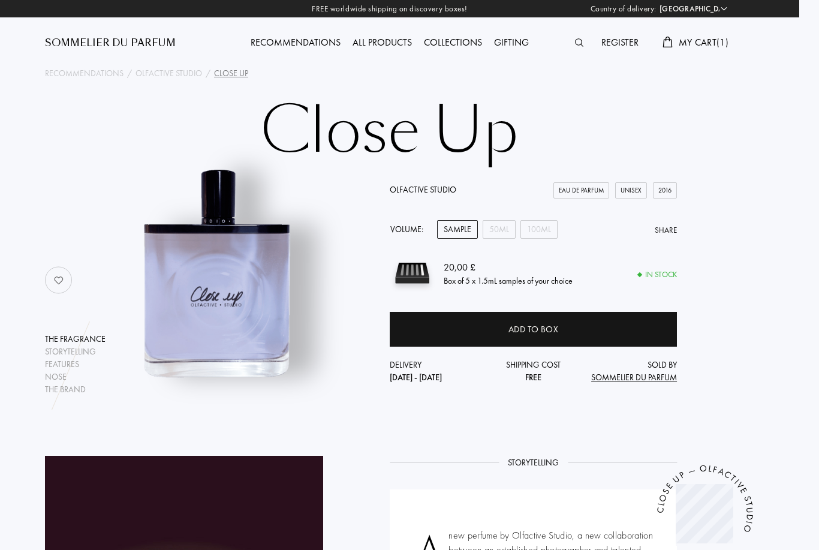
click at [100, 46] on div "Sommelier du Parfum" at bounding box center [110, 43] width 131 height 14
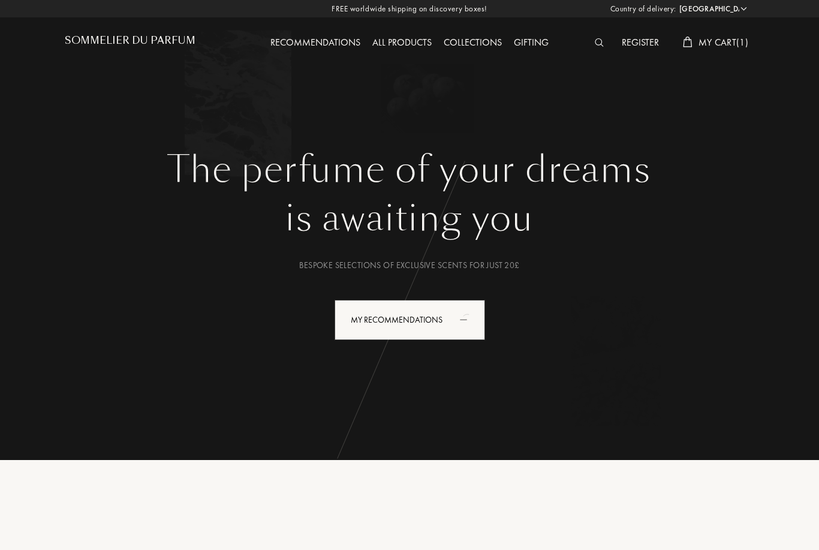
select select "SE"
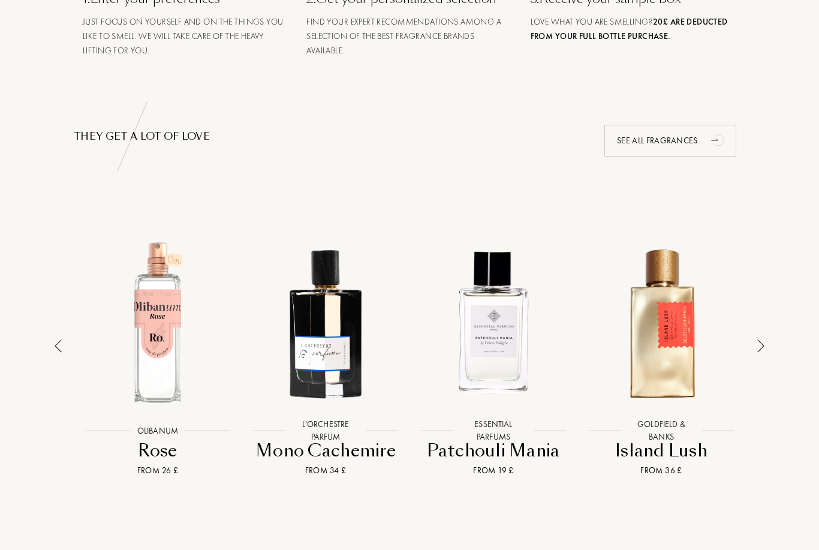
scroll to position [712, 0]
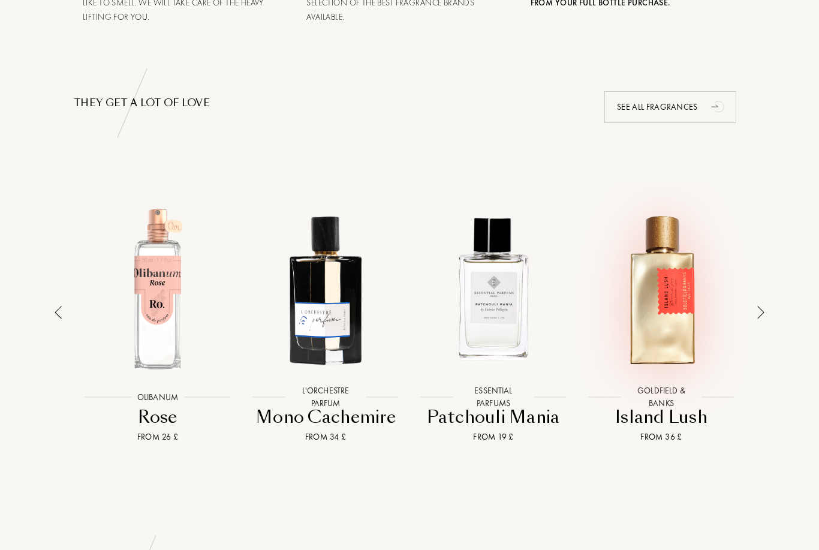
click at [686, 355] on div at bounding box center [661, 288] width 162 height 188
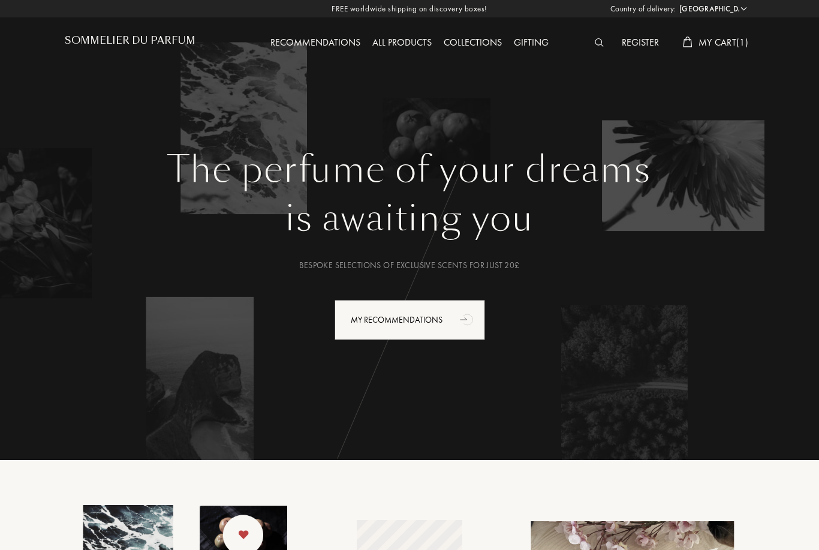
scroll to position [750, 0]
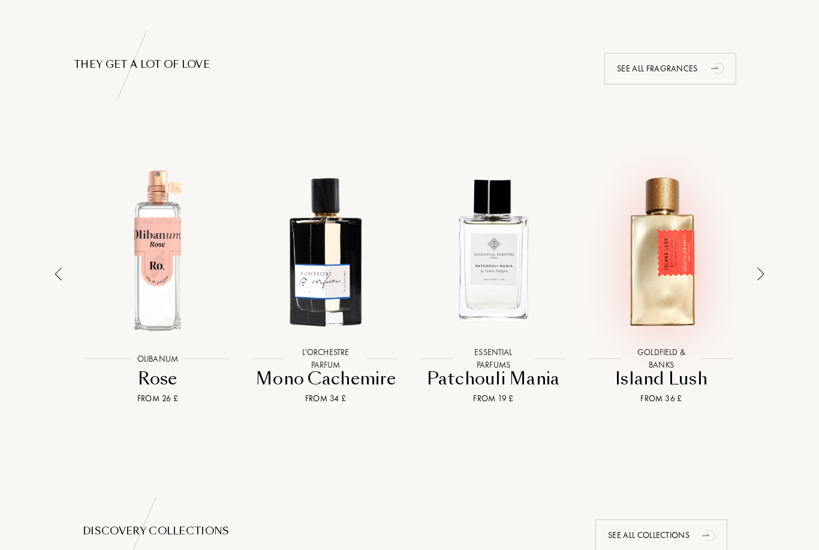
click at [763, 267] on img at bounding box center [760, 273] width 7 height 13
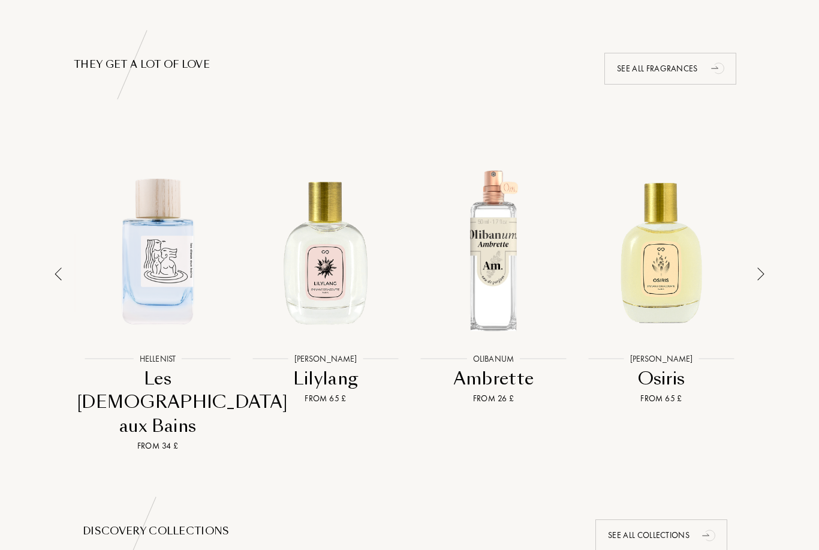
click at [757, 267] on img at bounding box center [760, 273] width 7 height 13
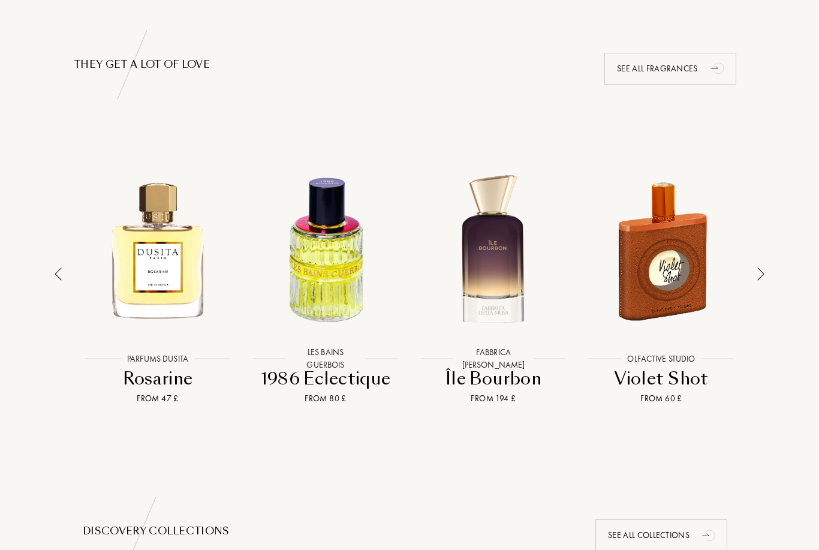
click at [761, 263] on div at bounding box center [760, 298] width 17 height 308
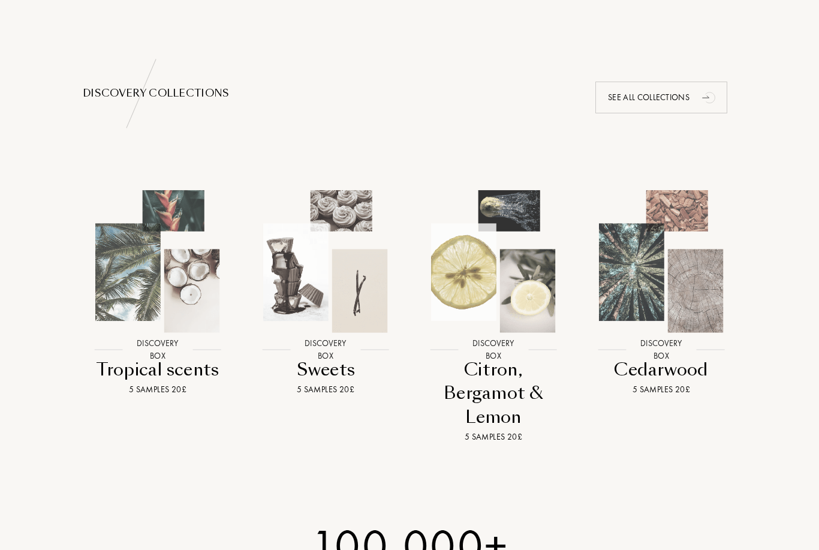
scroll to position [1229, 0]
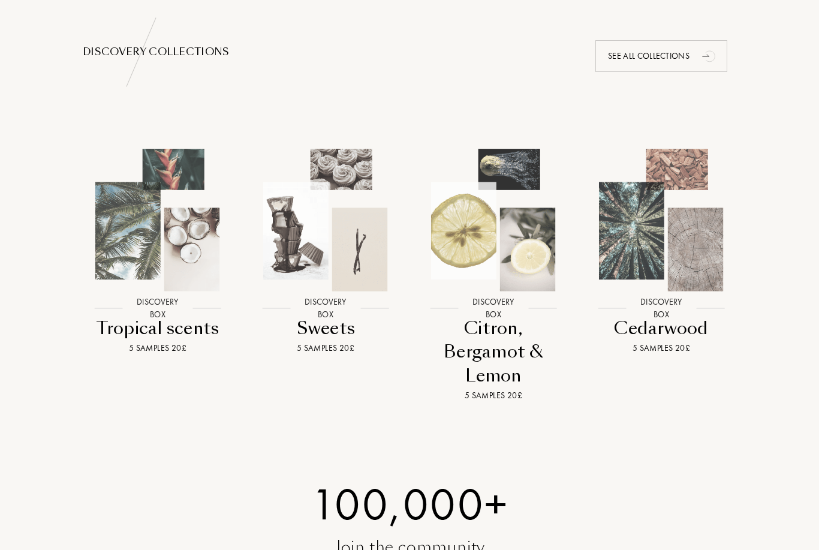
click at [129, 212] on img at bounding box center [157, 219] width 151 height 151
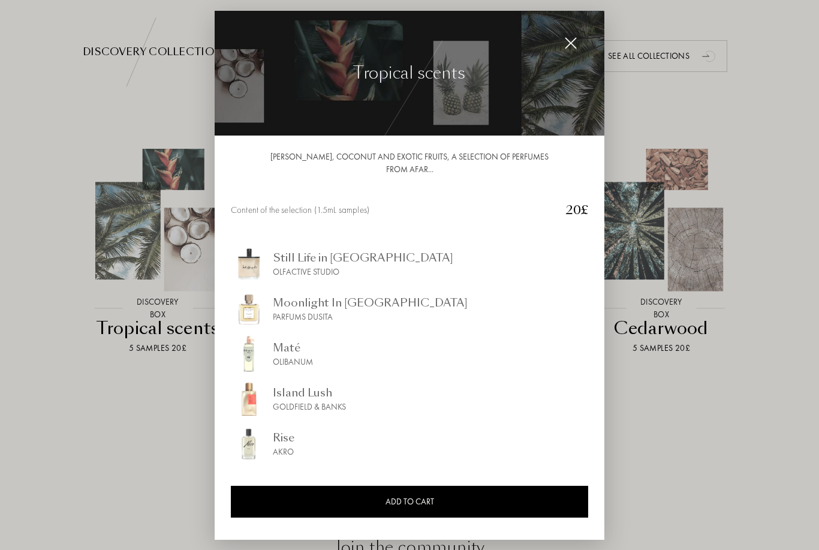
click at [748, 429] on div at bounding box center [409, 294] width 819 height 588
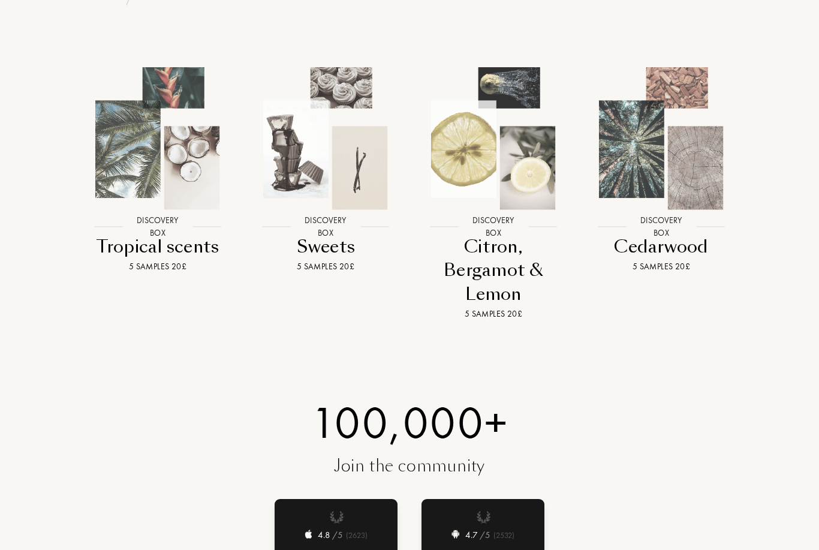
scroll to position [1311, 0]
click at [316, 92] on img at bounding box center [325, 138] width 151 height 151
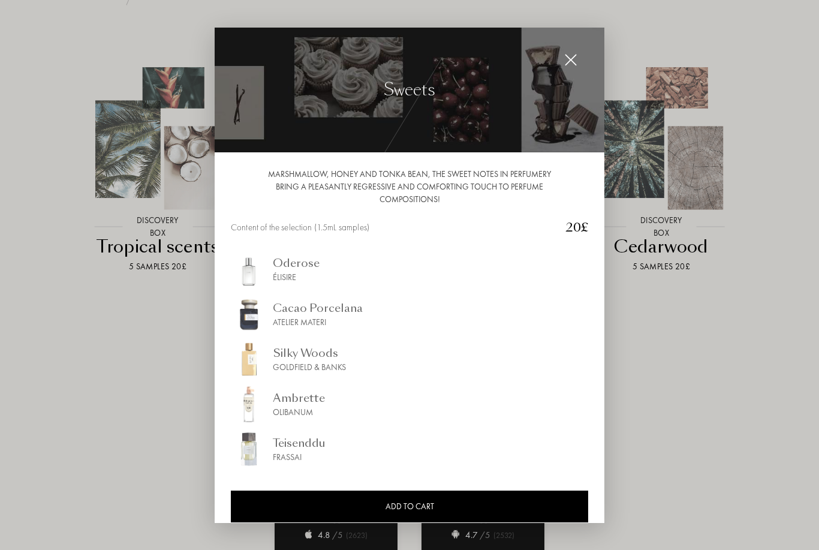
click at [249, 453] on img at bounding box center [249, 448] width 36 height 36
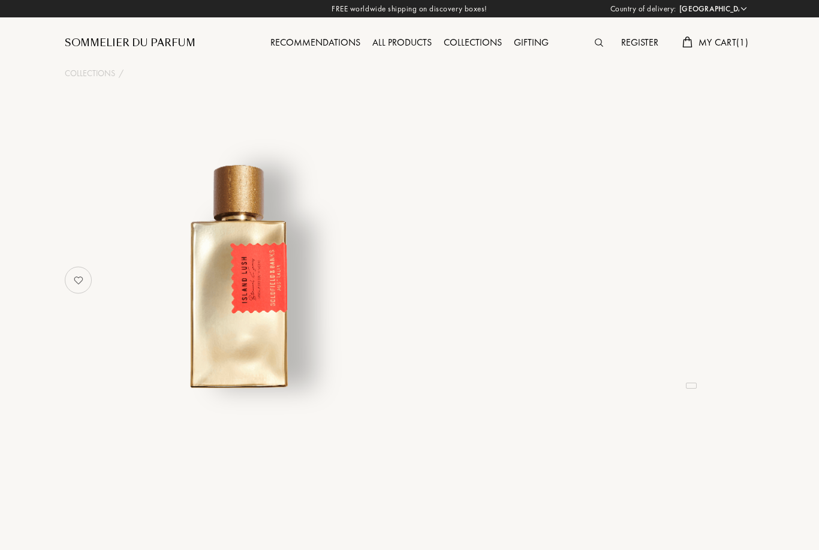
select select "SE"
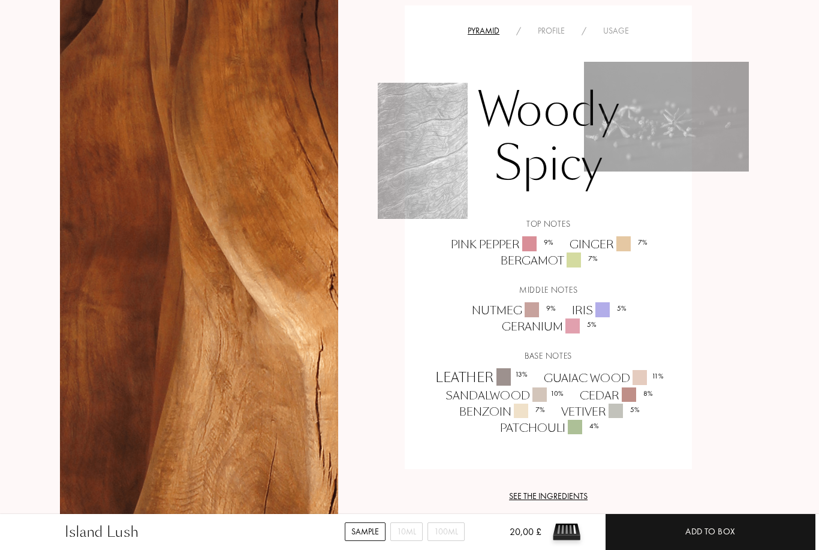
scroll to position [722, 11]
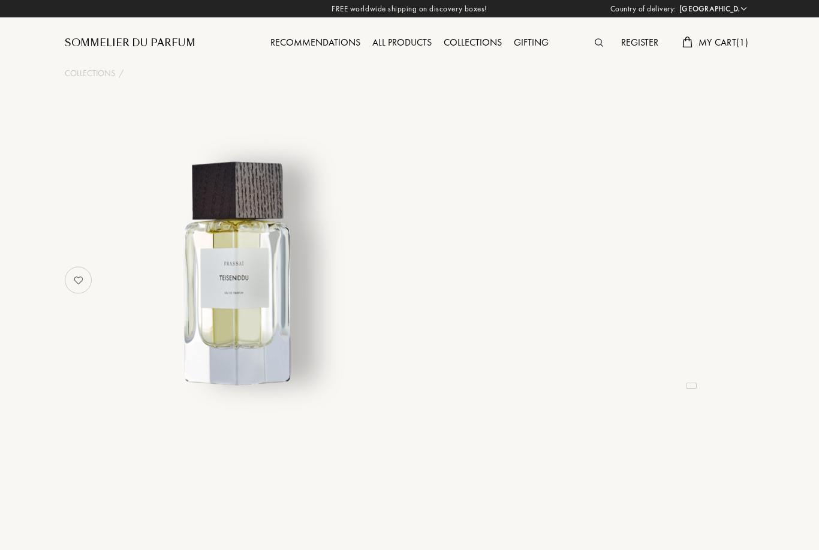
select select "SE"
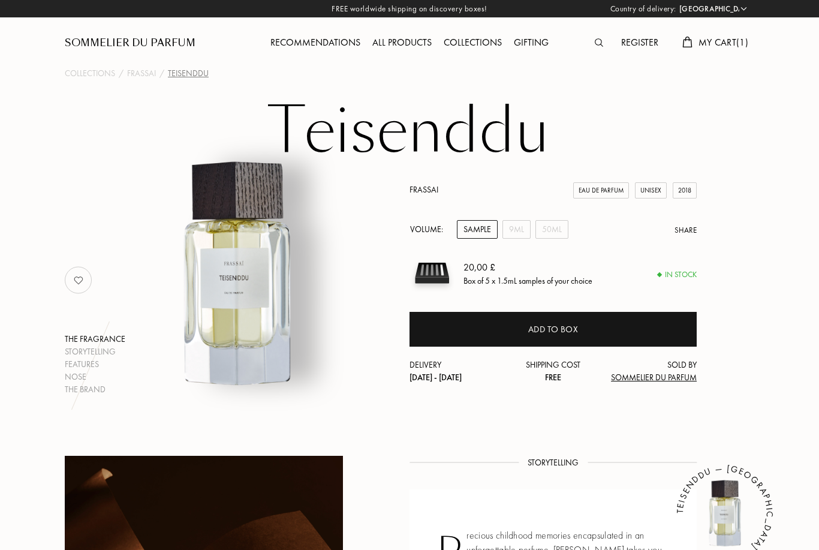
click at [590, 50] on div at bounding box center [602, 43] width 26 height 16
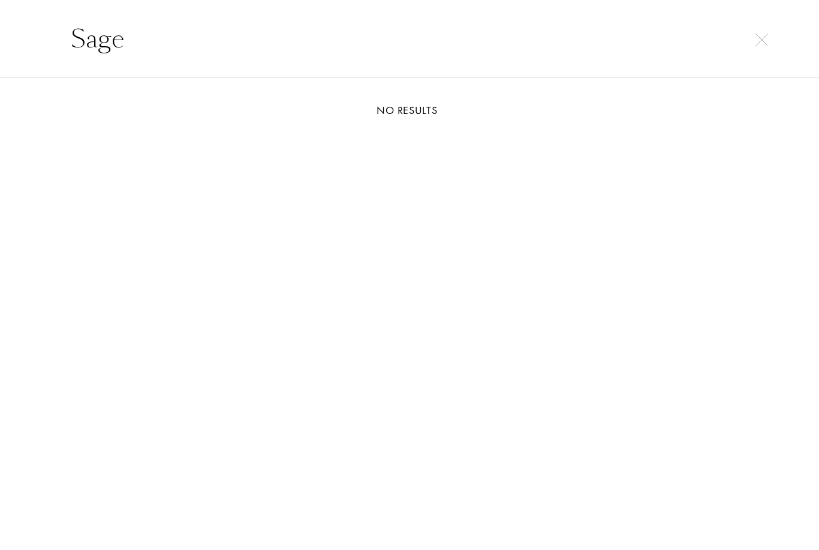
type input "Sage"
click at [757, 40] on img at bounding box center [761, 40] width 13 height 13
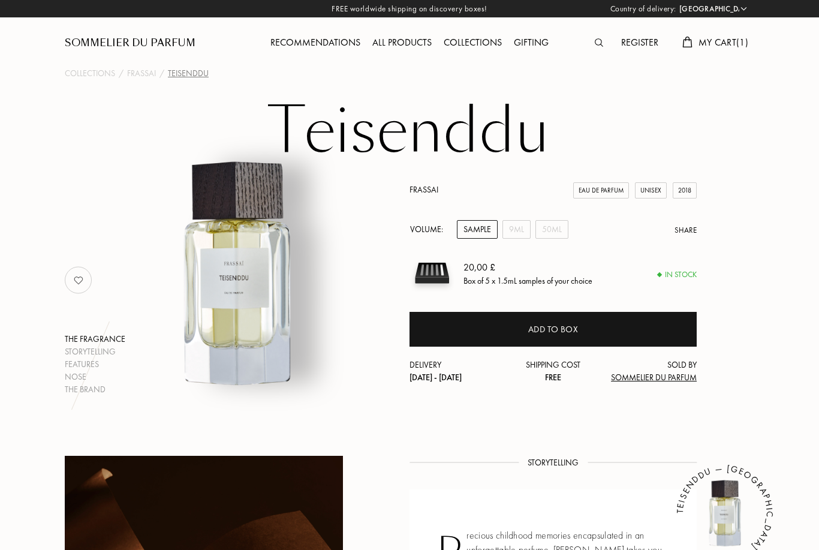
click at [387, 50] on div "All products" at bounding box center [401, 43] width 71 height 16
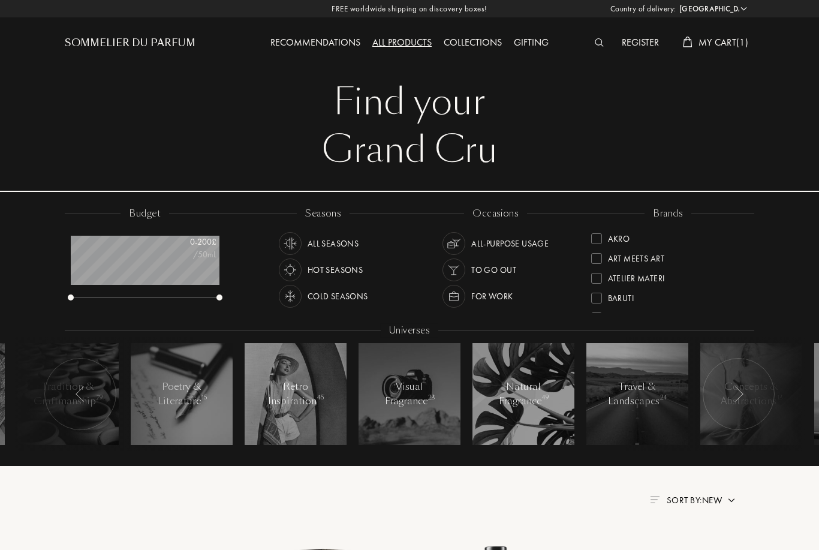
select select "SE"
click at [502, 404] on div "Natural Fragrance 49" at bounding box center [523, 394] width 51 height 29
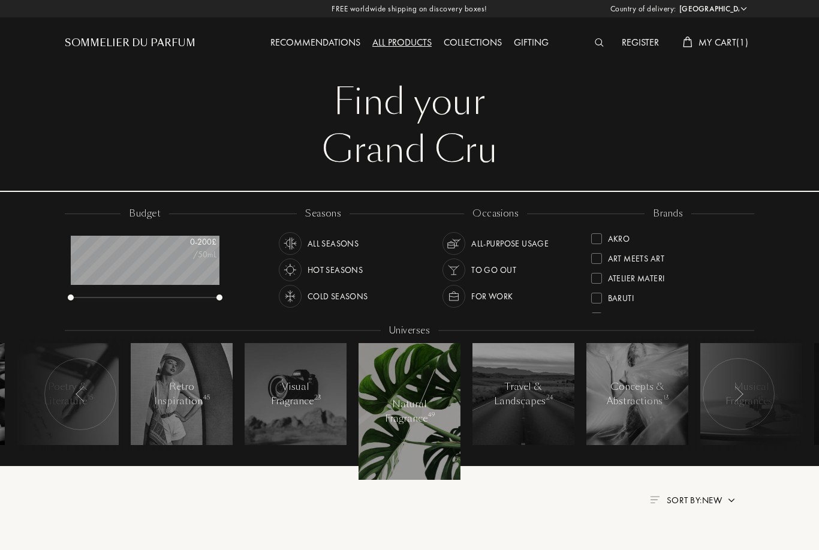
click at [410, 424] on div "Natural Fragrance 49" at bounding box center [409, 411] width 51 height 29
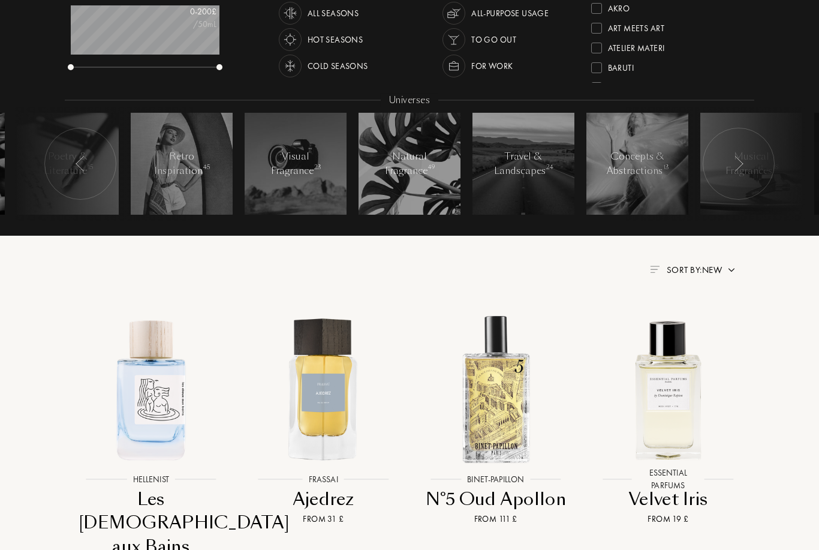
scroll to position [225, 0]
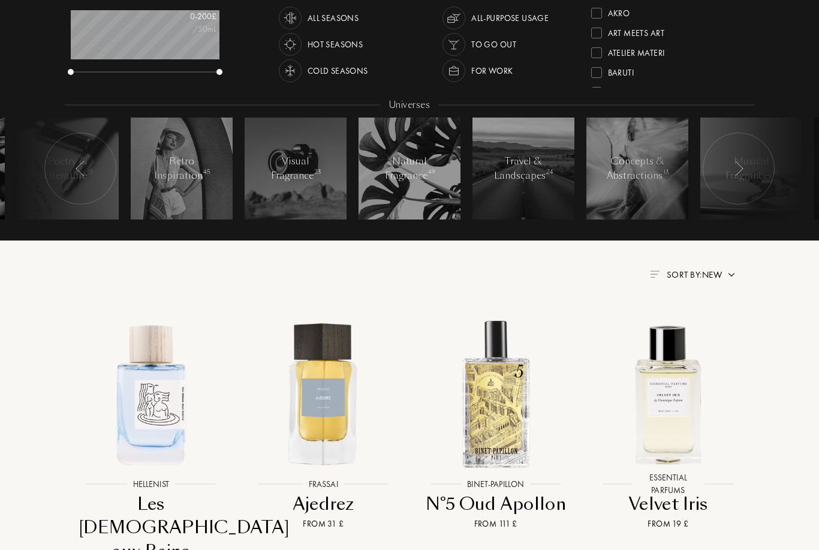
click at [390, 204] on div at bounding box center [410, 169] width 102 height 102
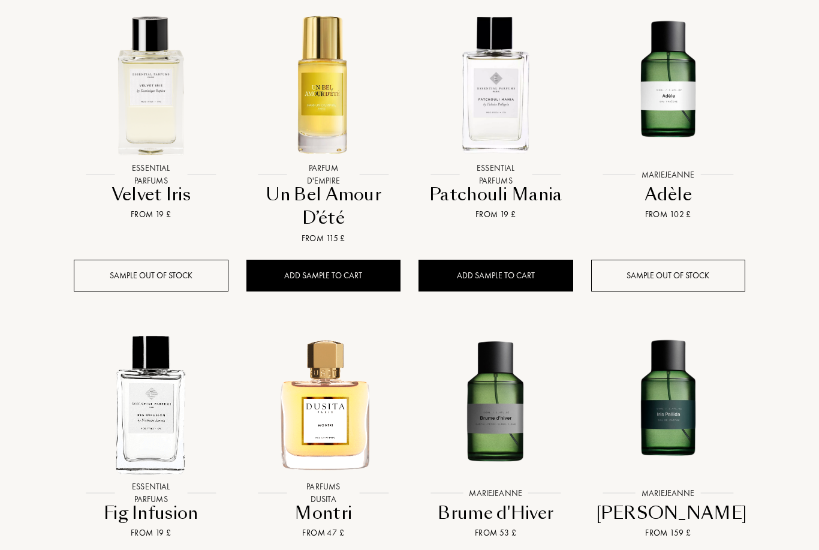
scroll to position [558, 0]
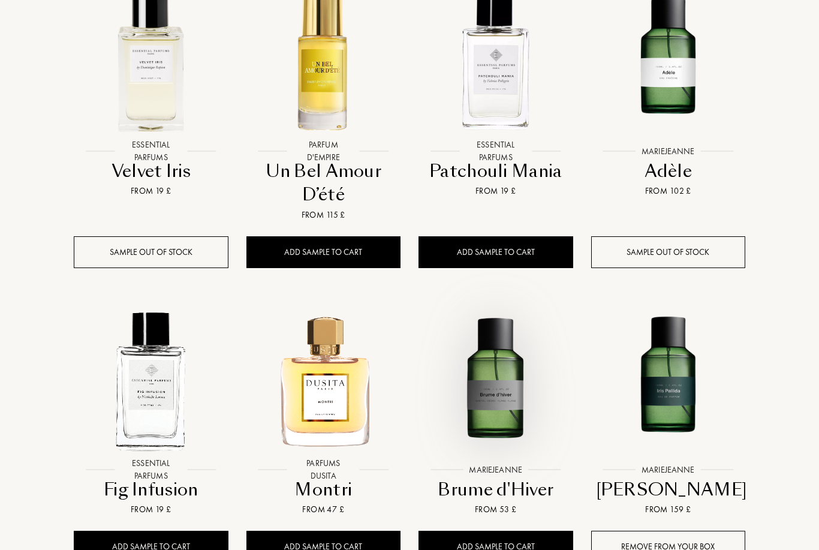
click at [480, 436] on img at bounding box center [495, 379] width 155 height 155
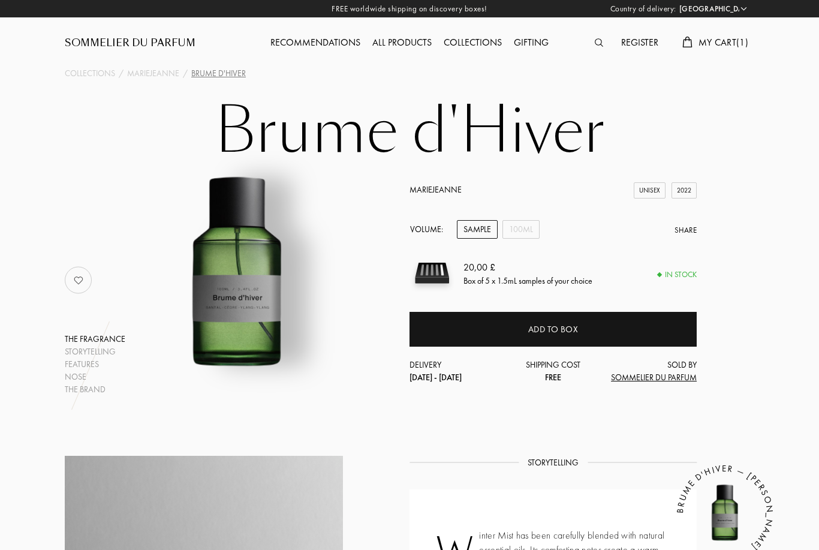
select select "SE"
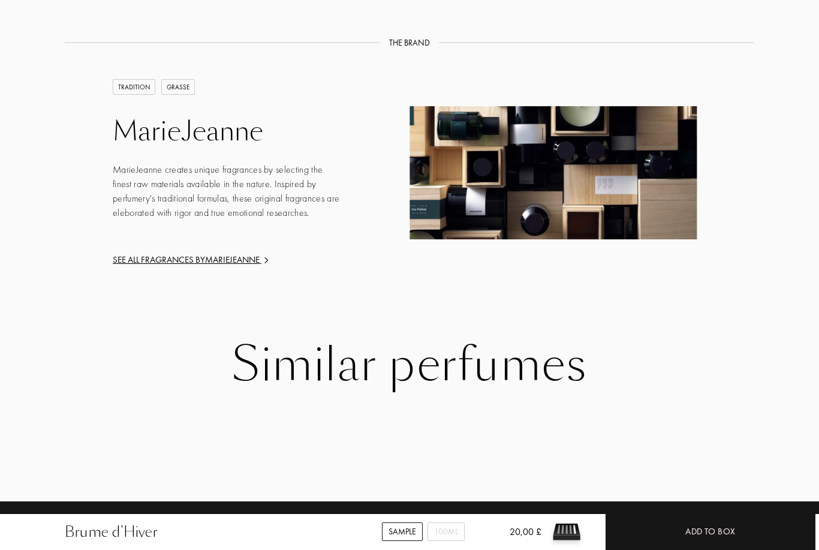
scroll to position [1453, 0]
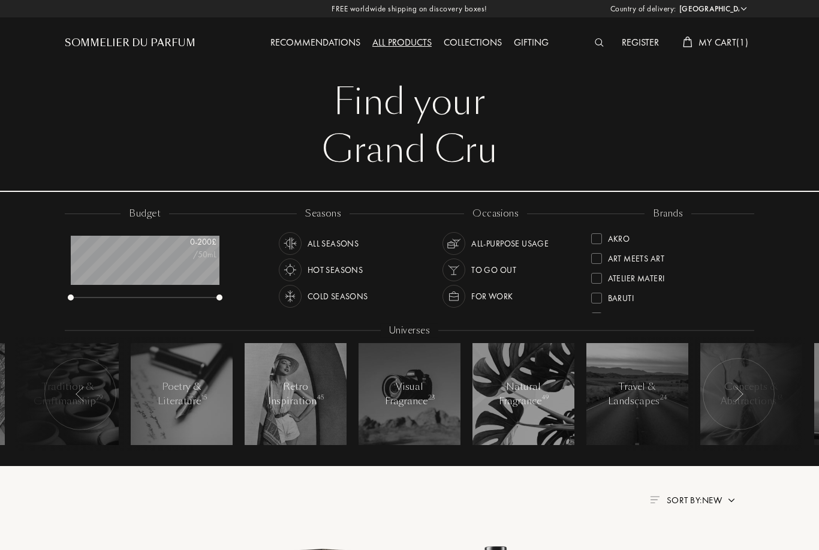
select select "SE"
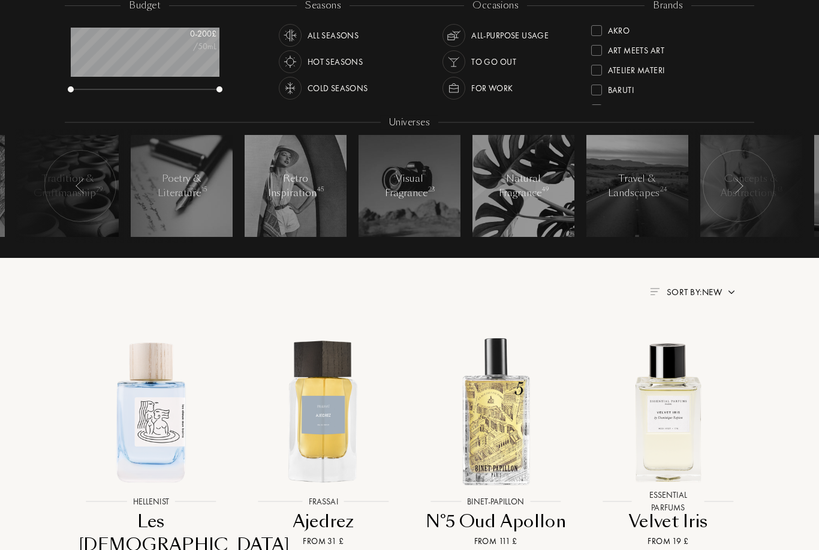
scroll to position [200, 0]
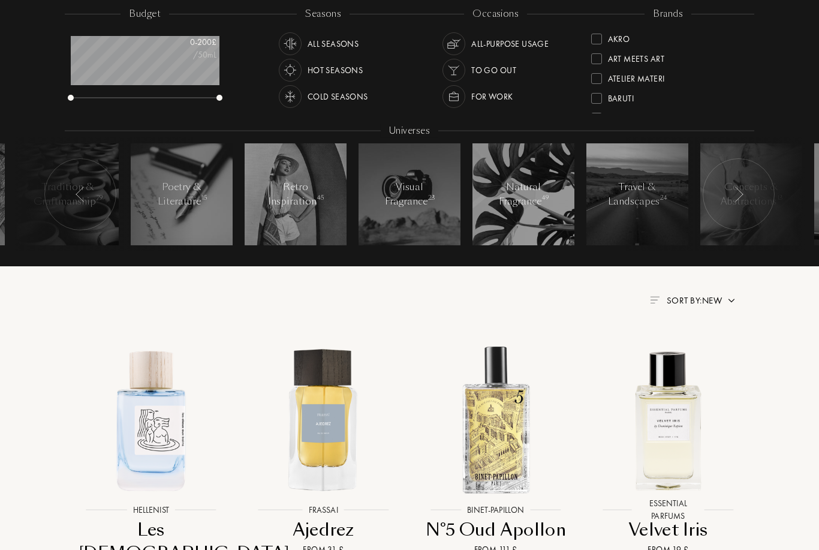
click at [516, 204] on div "Natural Fragrance 49" at bounding box center [523, 194] width 51 height 29
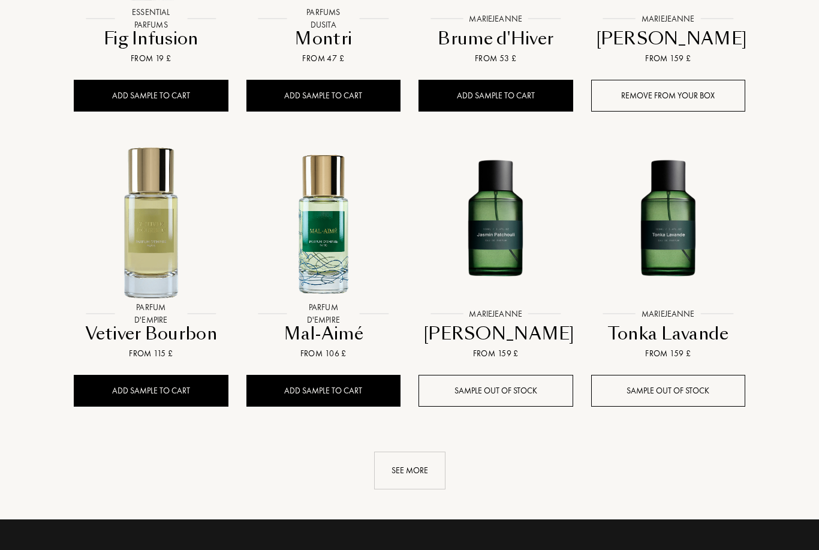
scroll to position [1020, 0]
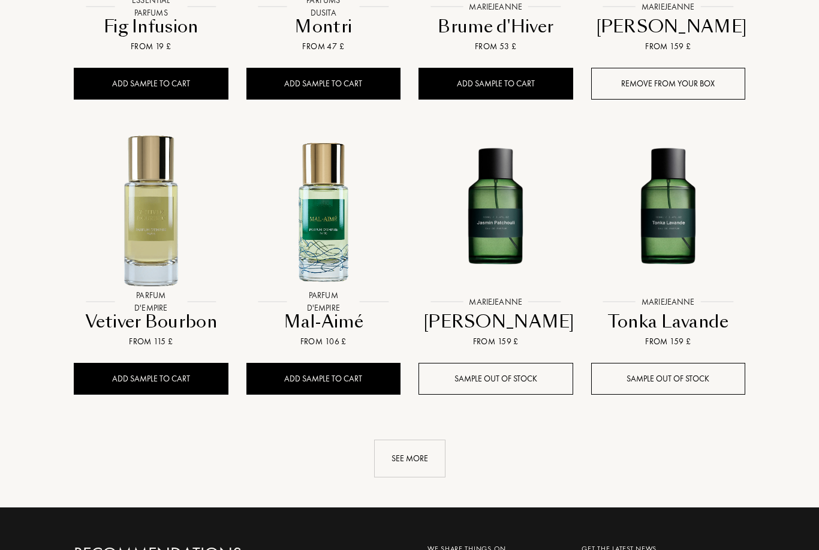
click at [403, 463] on div "See more" at bounding box center [409, 459] width 71 height 38
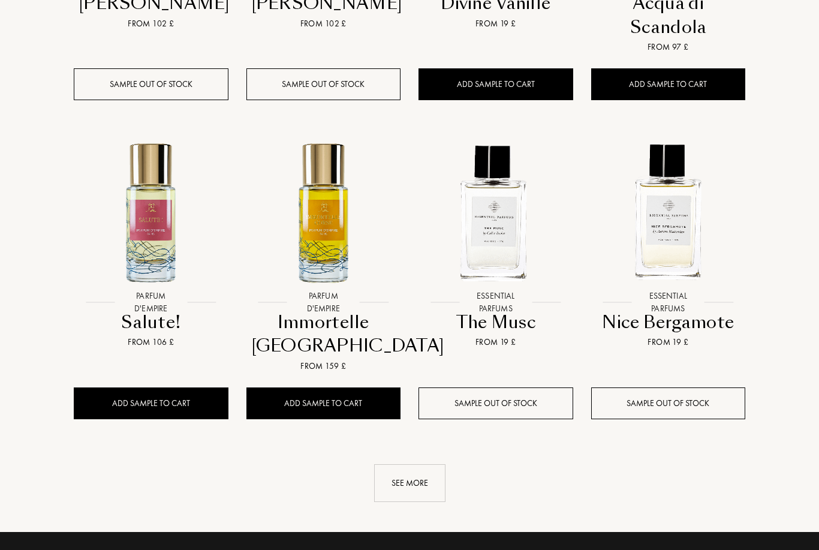
scroll to position [1946, 0]
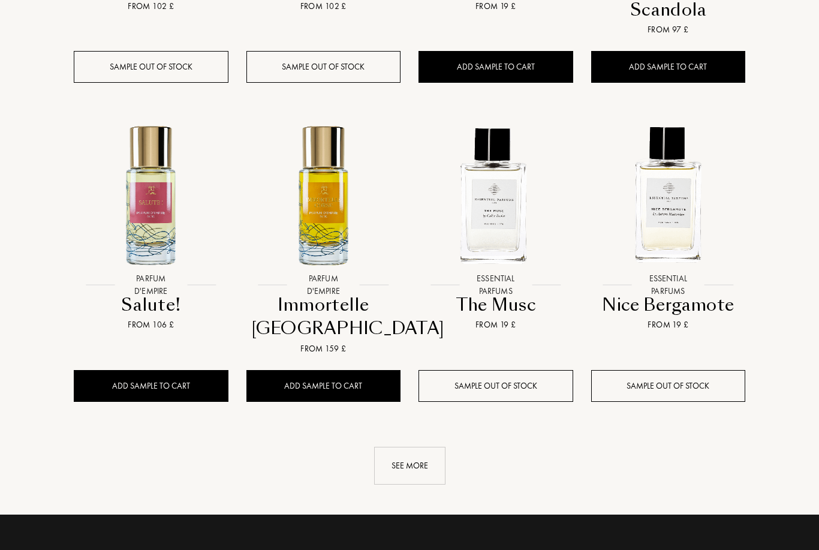
click at [421, 454] on div "See more" at bounding box center [409, 466] width 71 height 38
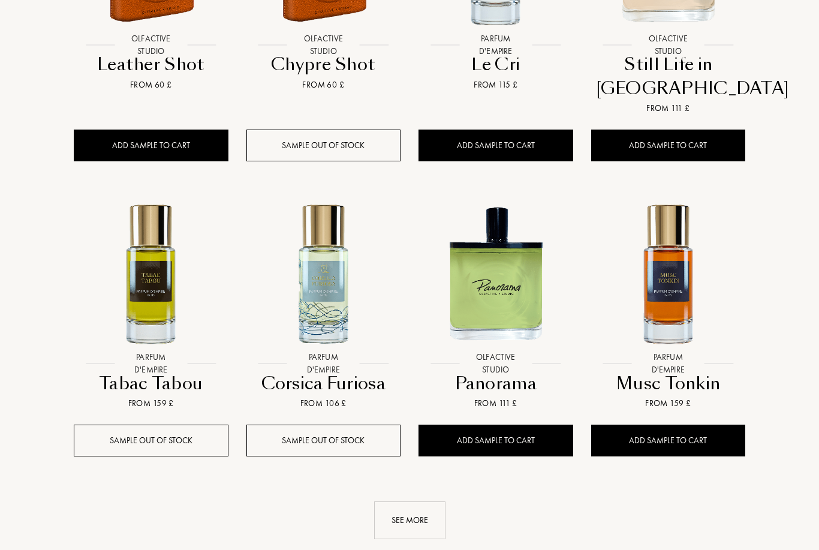
scroll to position [2836, 0]
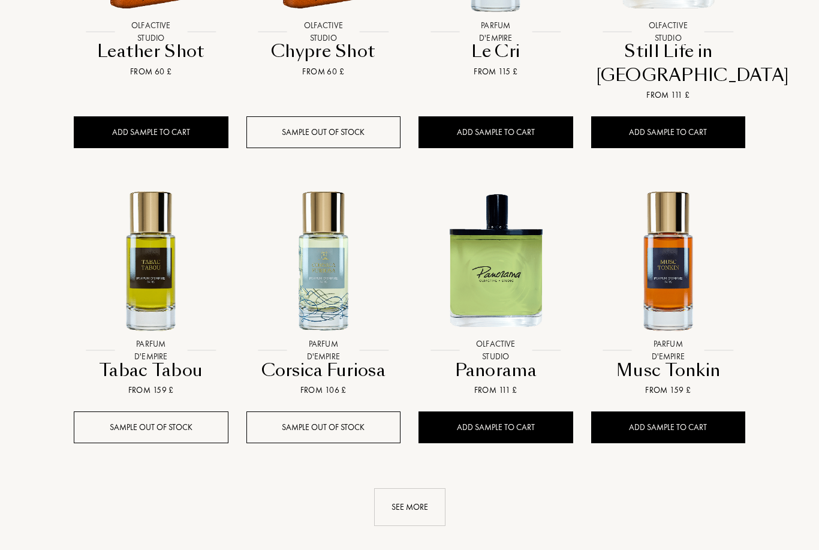
click at [418, 488] on div "See more" at bounding box center [409, 507] width 71 height 38
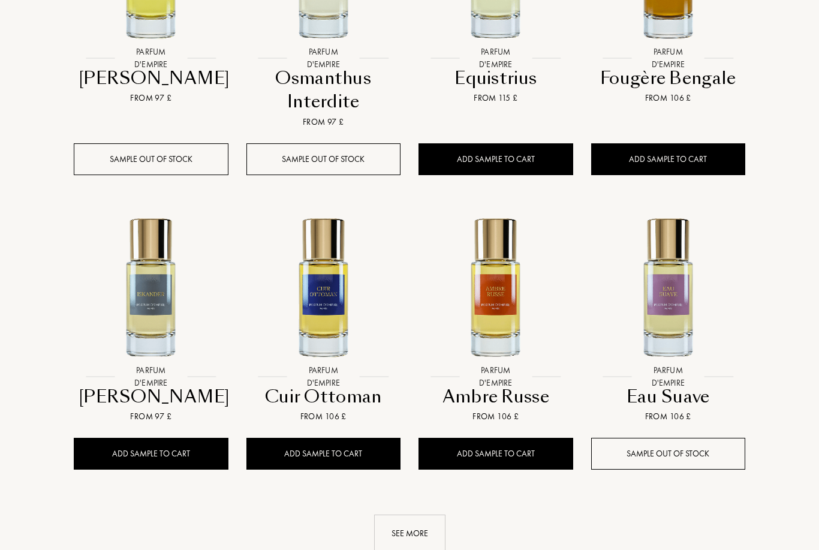
scroll to position [3755, 0]
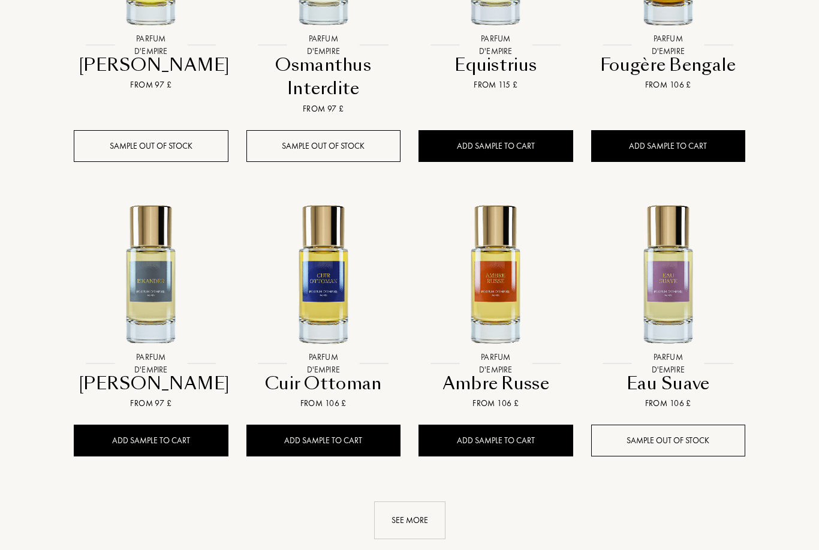
click at [420, 501] on div "See more" at bounding box center [409, 520] width 71 height 38
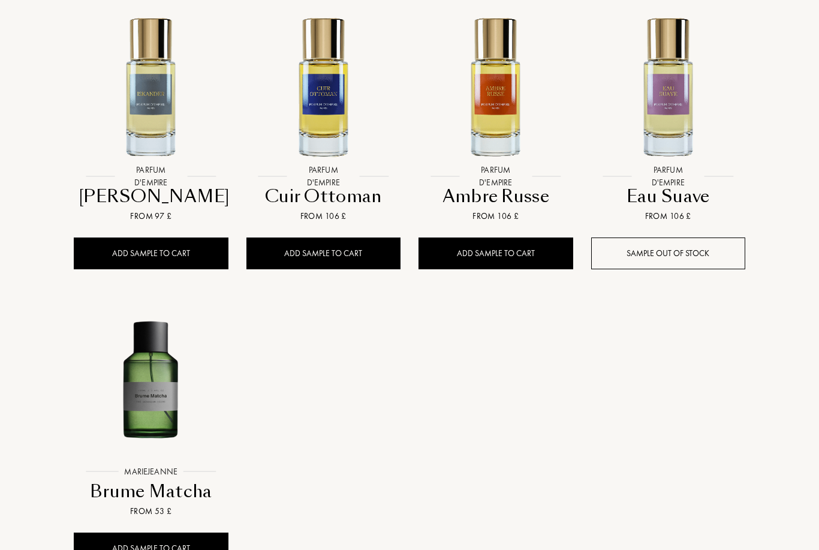
scroll to position [3979, 0]
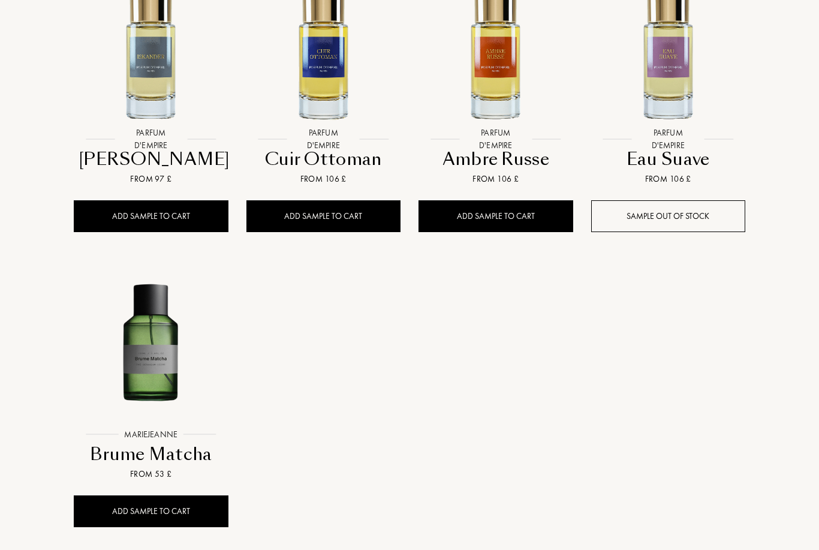
click at [160, 326] on img at bounding box center [150, 343] width 155 height 155
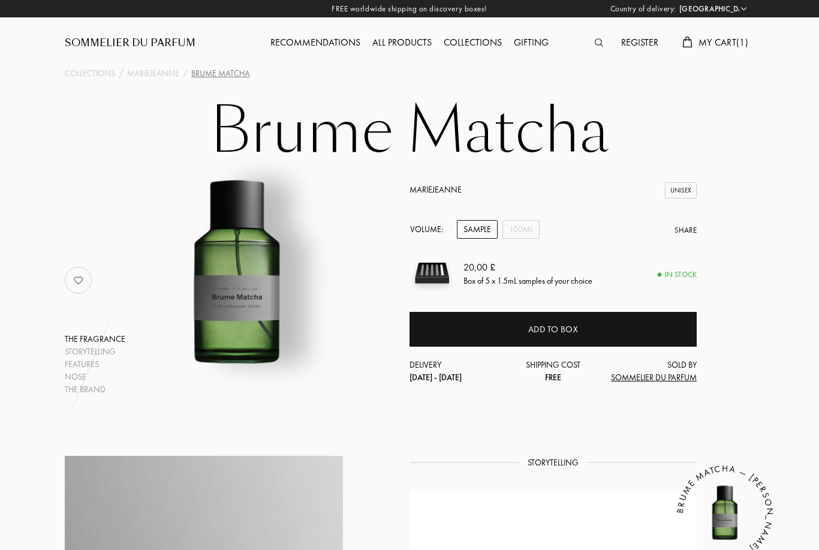
select select "SE"
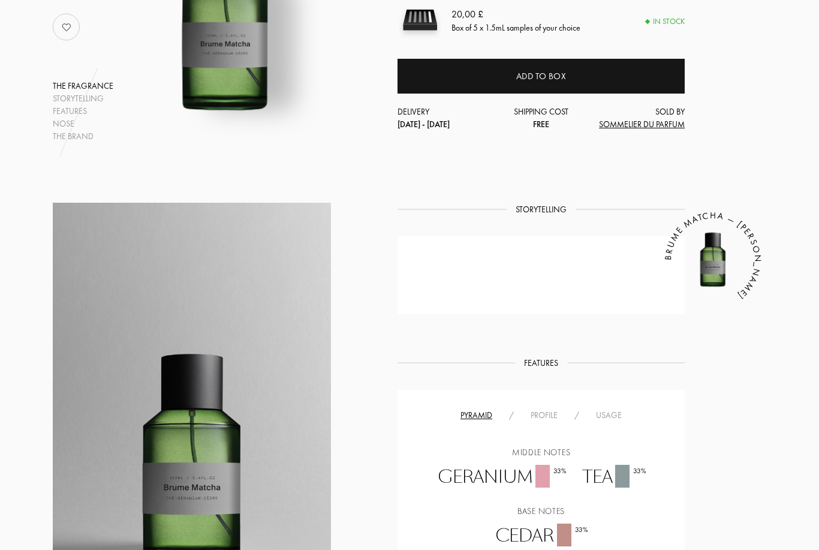
scroll to position [243, 12]
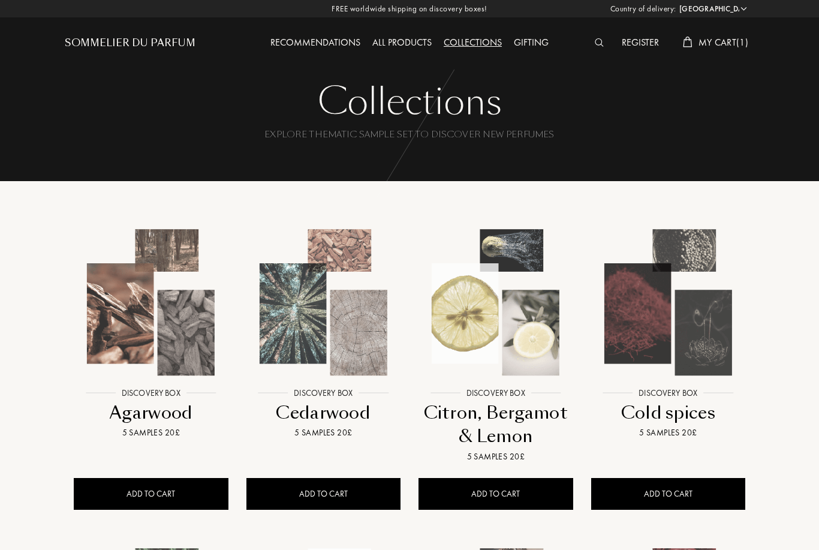
select select "SE"
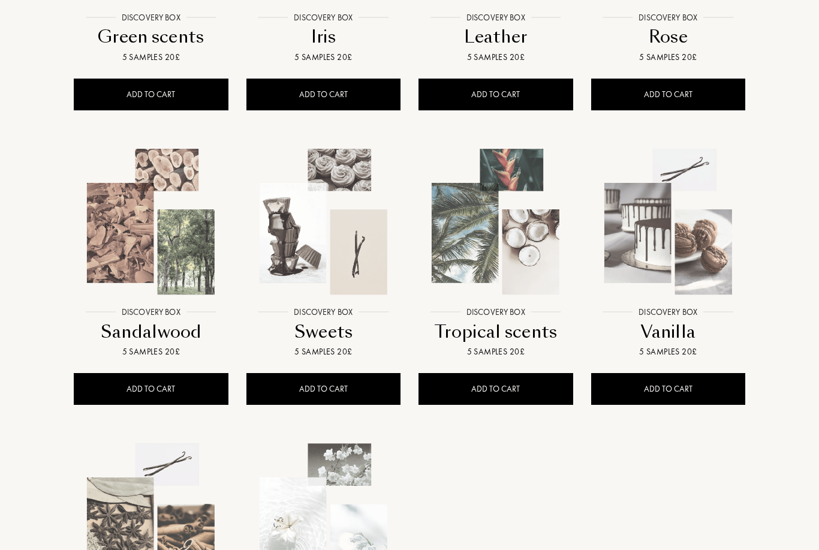
scroll to position [605, 0]
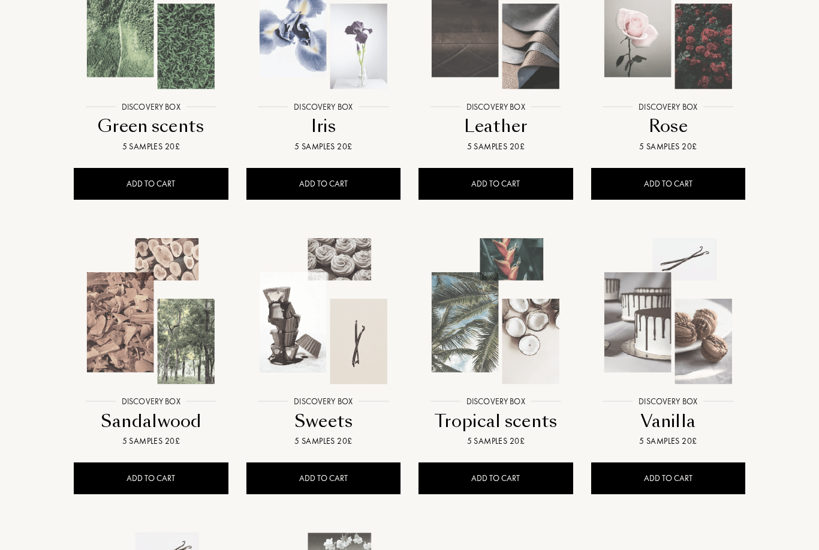
click at [716, 371] on img at bounding box center [668, 311] width 155 height 155
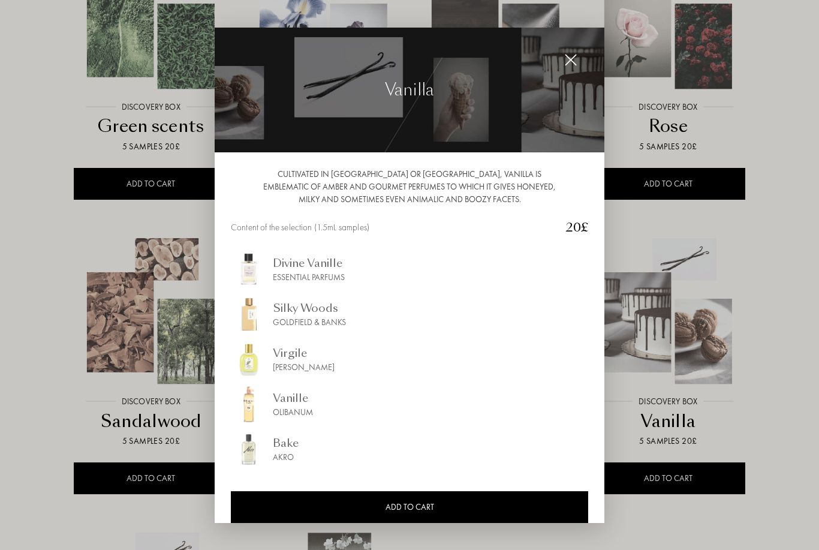
click at [785, 413] on div at bounding box center [409, 275] width 819 height 550
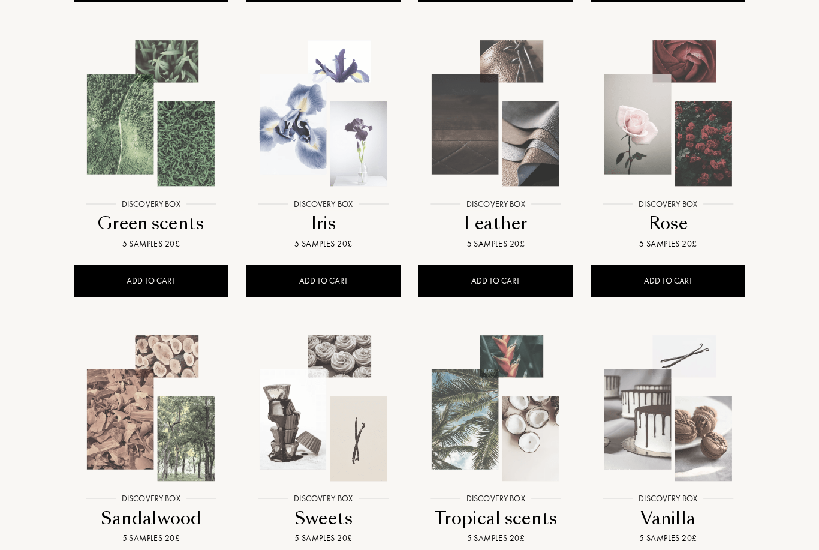
scroll to position [513, 0]
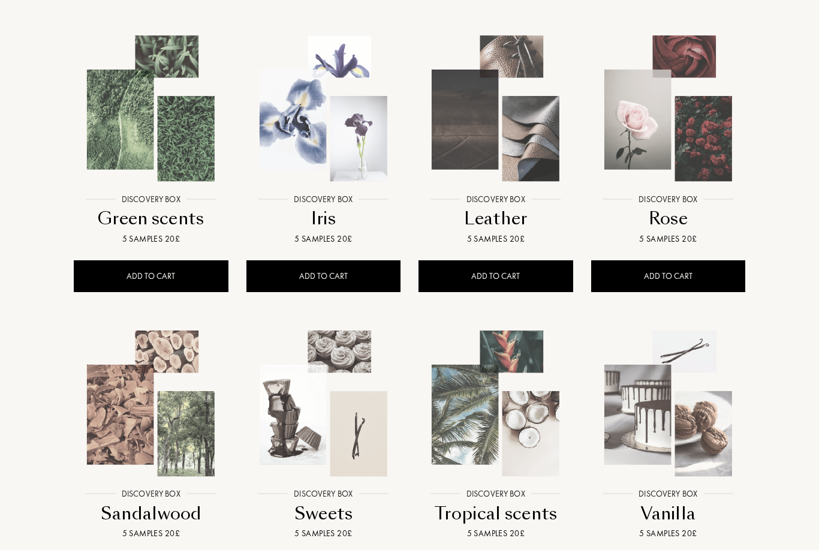
click at [302, 453] on img at bounding box center [323, 403] width 155 height 155
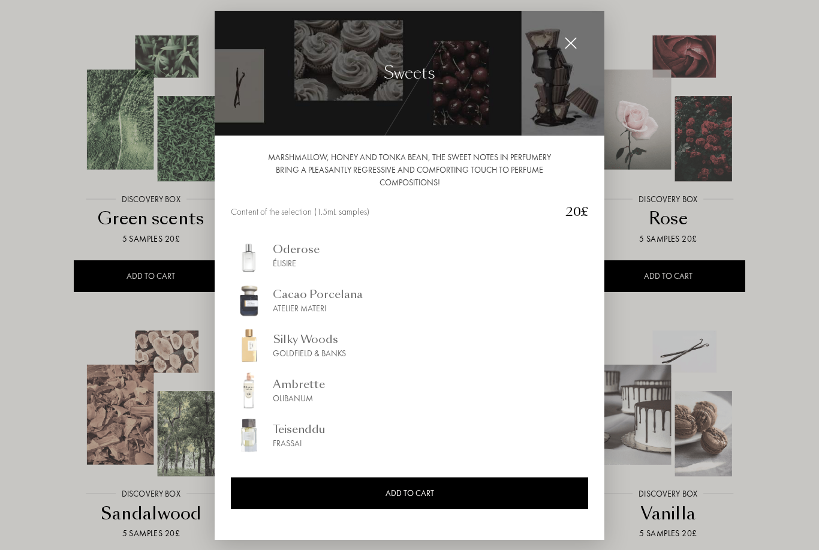
click at [794, 454] on div at bounding box center [409, 294] width 819 height 588
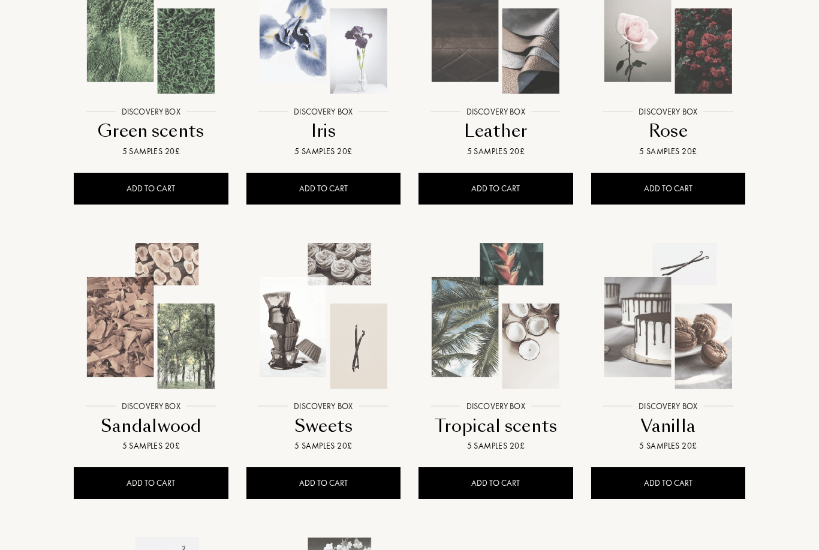
scroll to position [601, 0]
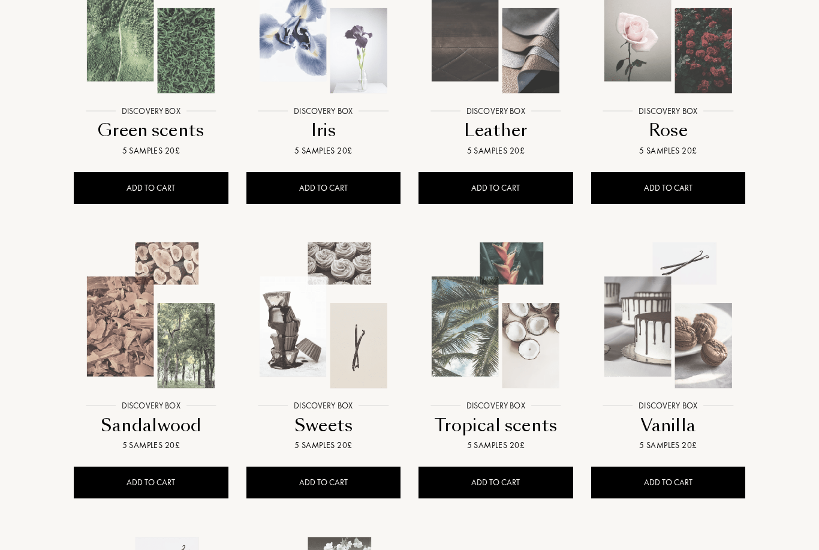
click at [456, 342] on img at bounding box center [495, 315] width 155 height 155
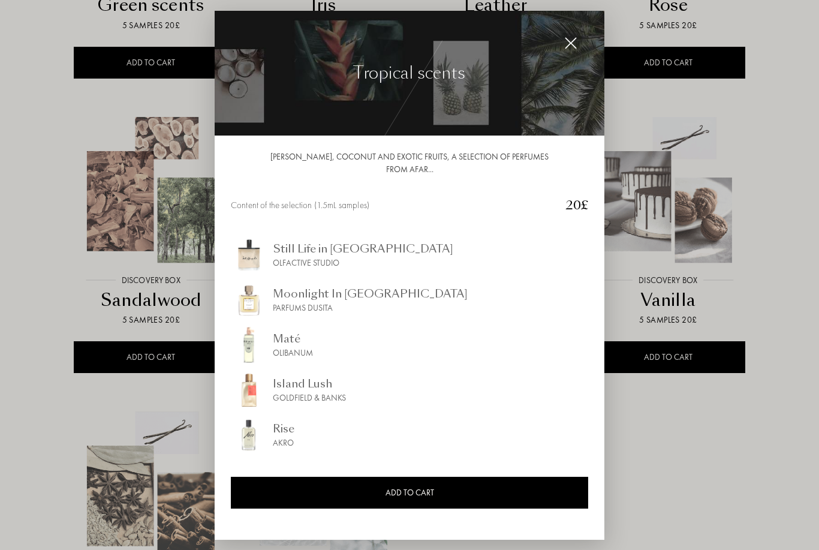
scroll to position [728, 0]
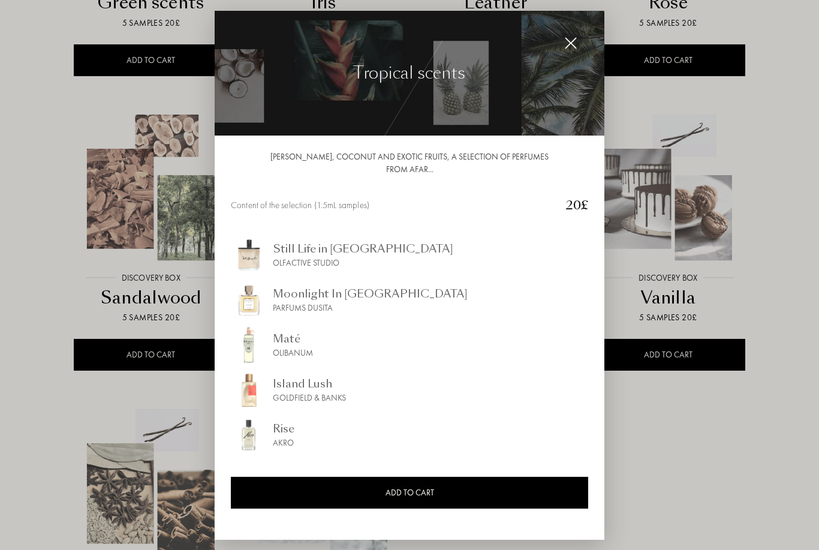
click at [755, 512] on div at bounding box center [409, 294] width 819 height 588
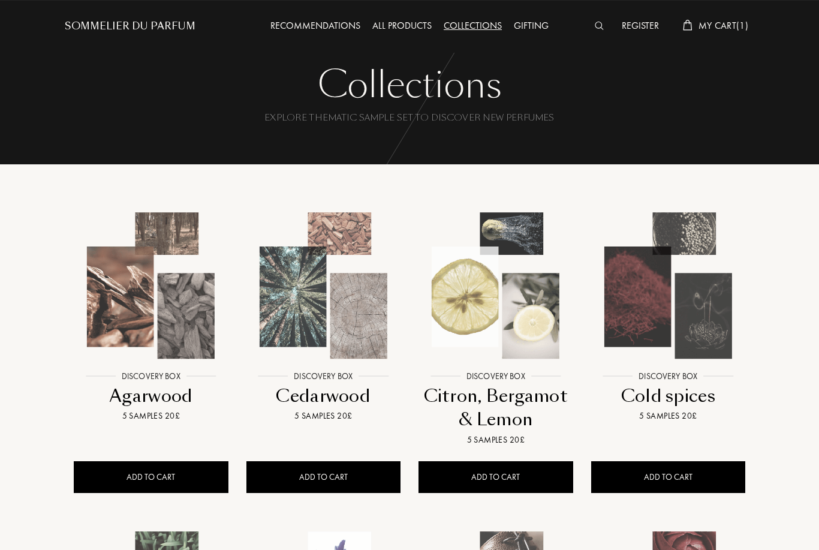
scroll to position [0, 0]
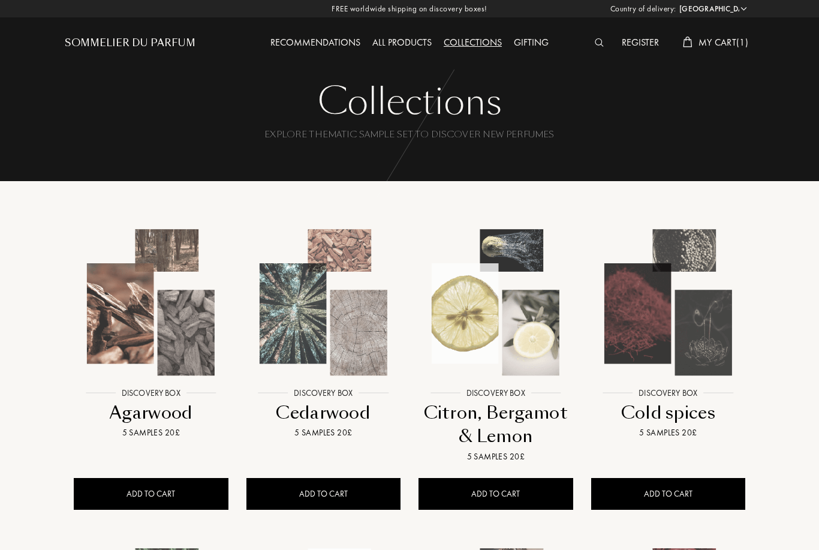
click at [595, 45] on img at bounding box center [599, 42] width 9 height 8
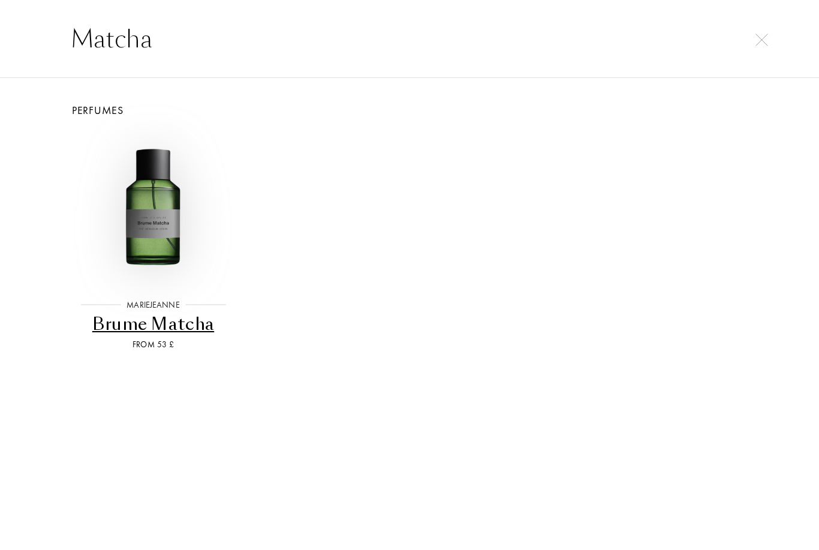
type input "Matcha"
click at [143, 219] on img at bounding box center [153, 208] width 154 height 154
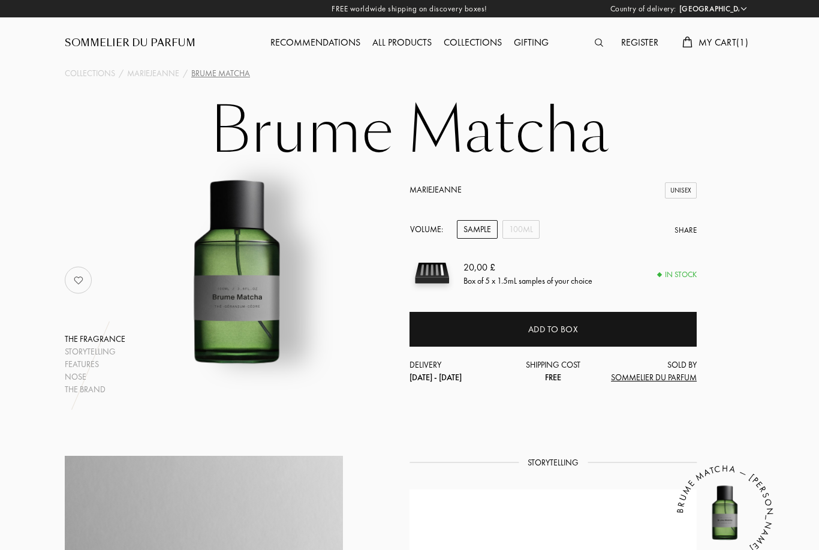
select select "SE"
click at [508, 325] on div "Add to box" at bounding box center [552, 329] width 287 height 35
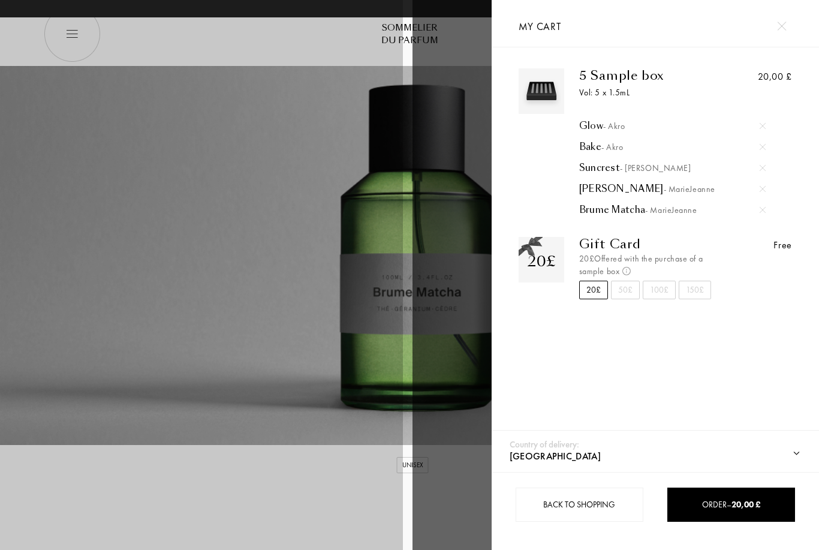
select select "SE"
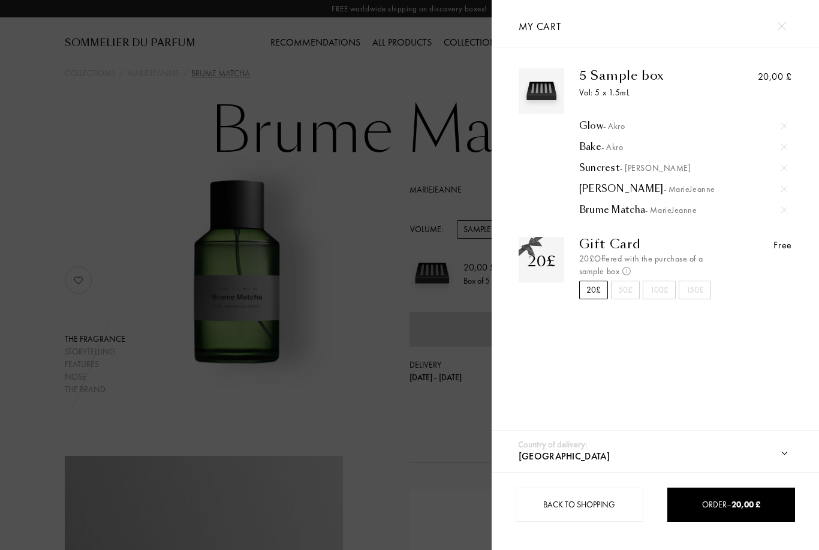
click at [730, 504] on span "Order – 20,00 £" at bounding box center [731, 504] width 58 height 11
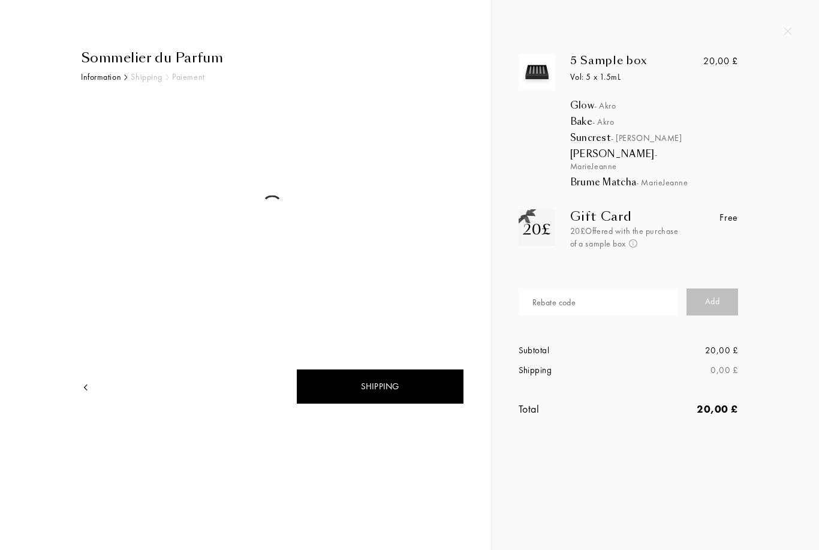
select select "SE"
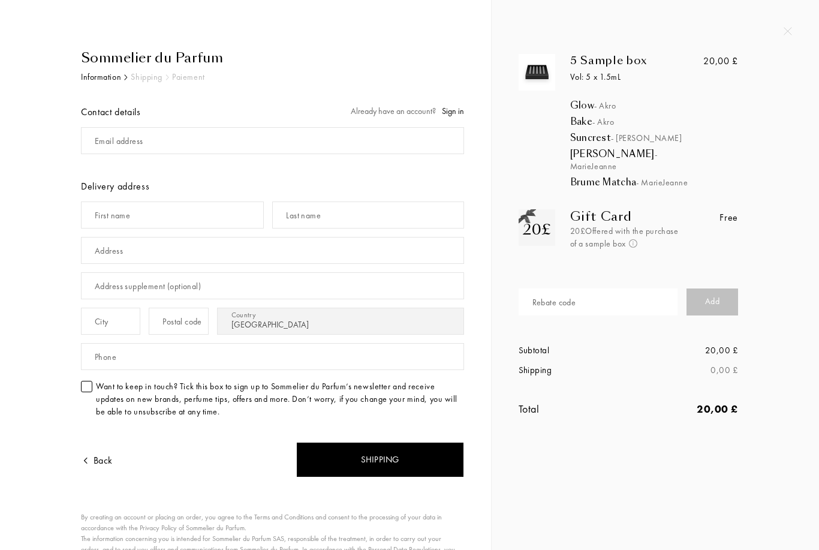
click at [177, 44] on div "Sommelier du Parfum Information Shipping Paiement Contact details Already have …" at bounding box center [245, 317] width 491 height 635
click at [85, 61] on div "Sommelier du Parfum" at bounding box center [272, 58] width 383 height 20
click at [167, 56] on div "Sommelier du Parfum" at bounding box center [272, 58] width 383 height 20
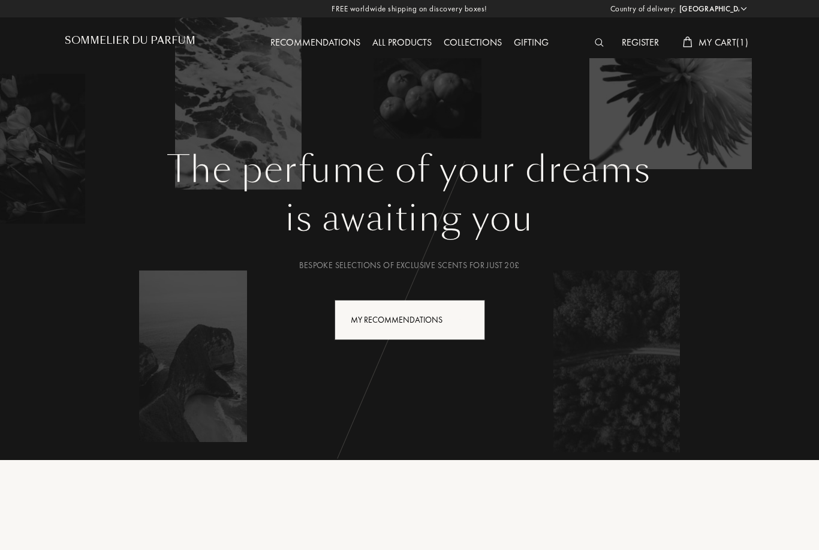
select select "SE"
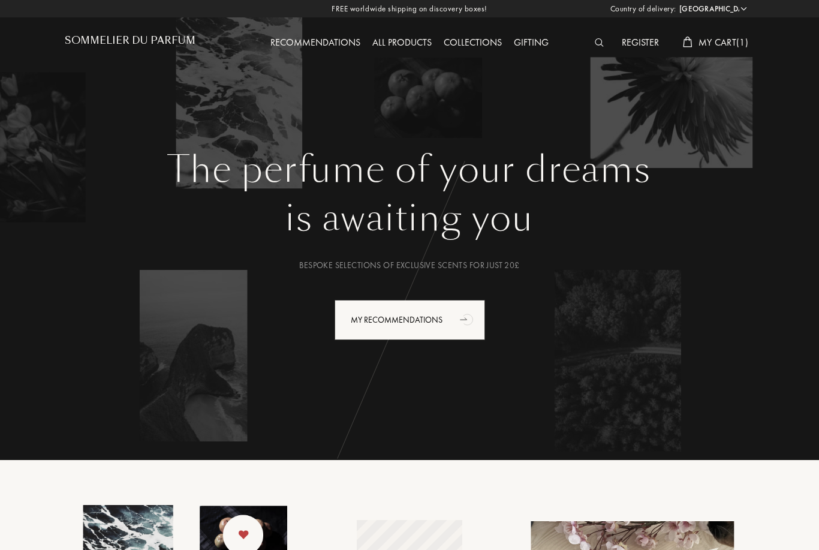
click at [600, 40] on img at bounding box center [599, 42] width 9 height 8
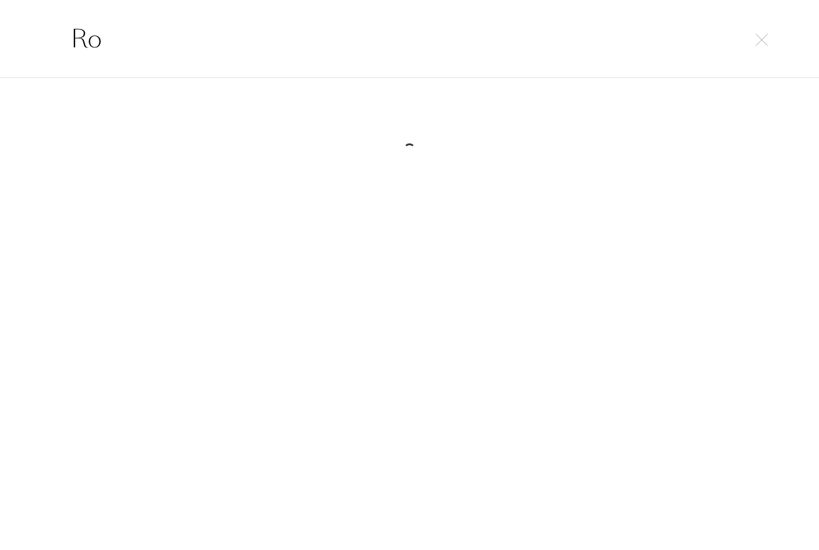
type input "R"
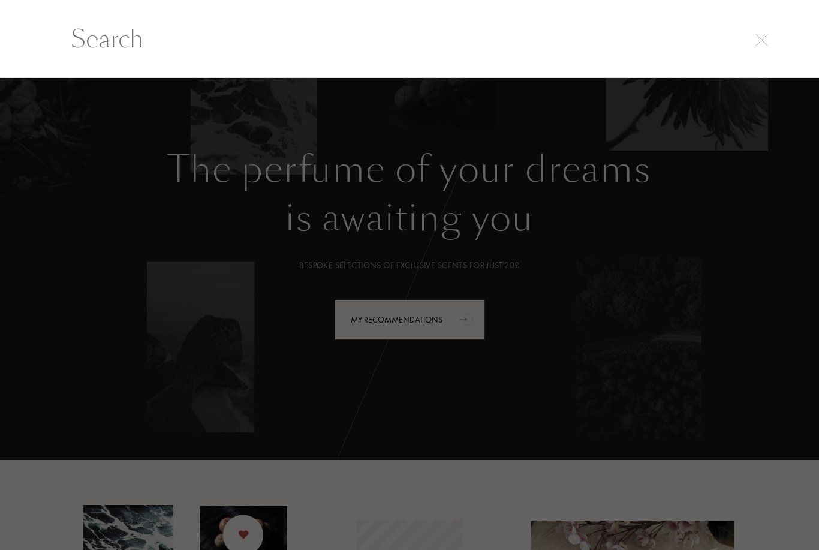
click at [762, 37] on img at bounding box center [761, 40] width 13 height 13
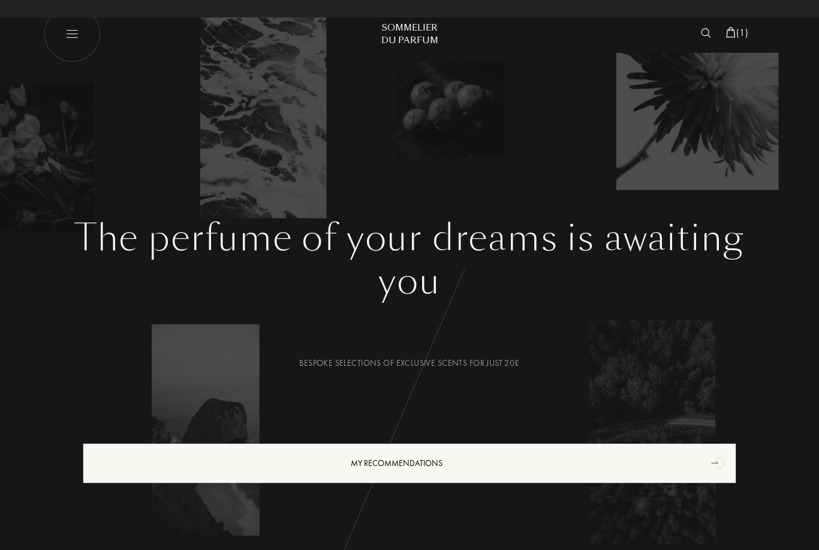
select select "SE"
